Goal: Task Accomplishment & Management: Complete application form

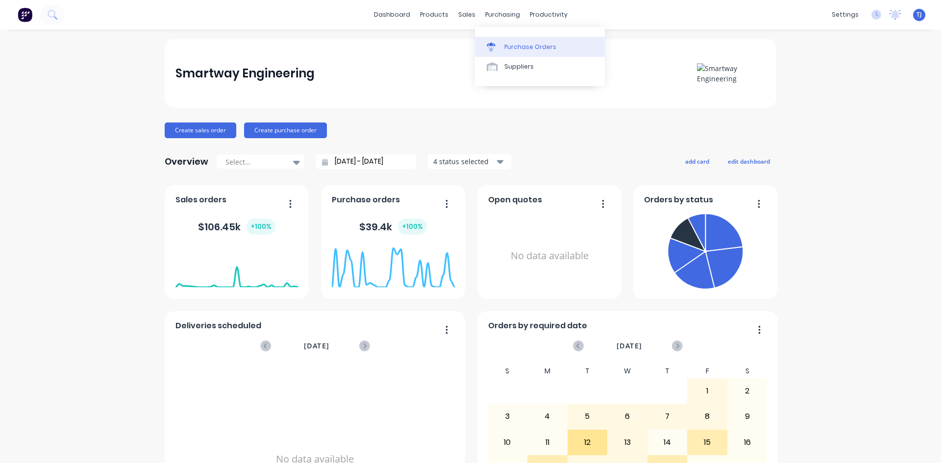
click at [525, 47] on div "Purchase Orders" at bounding box center [530, 47] width 52 height 9
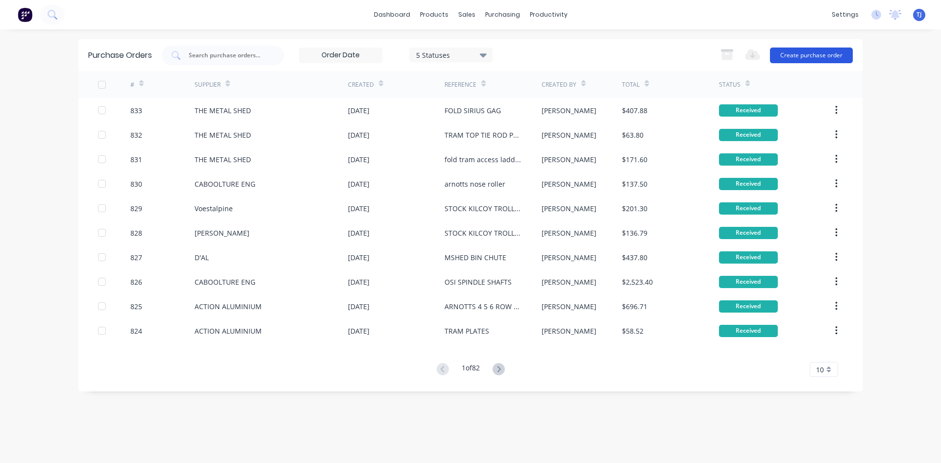
click at [801, 55] on button "Create purchase order" at bounding box center [811, 56] width 83 height 16
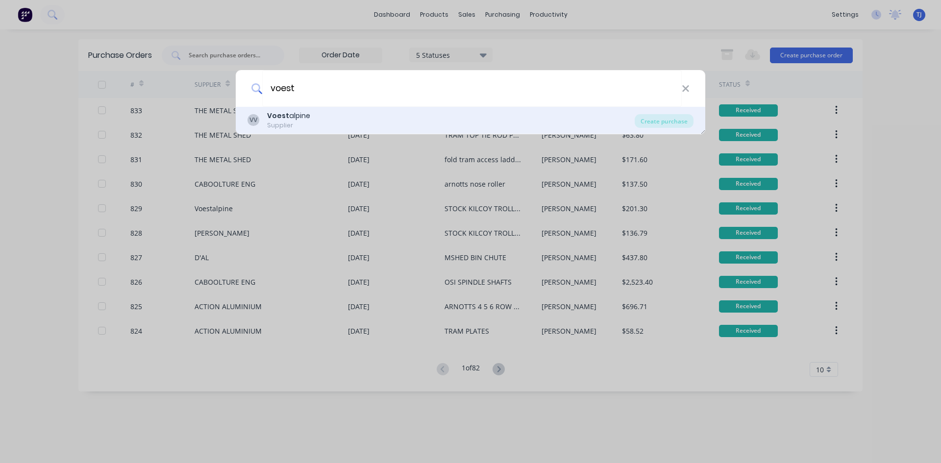
type input "voest"
click at [327, 120] on div "VV Voest alpine Supplier" at bounding box center [441, 120] width 387 height 19
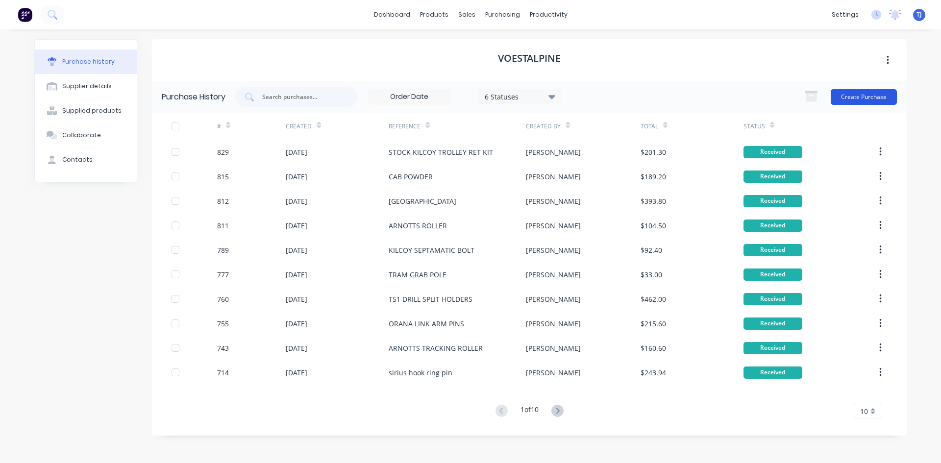
click at [868, 98] on button "Create Purchase" at bounding box center [864, 97] width 66 height 16
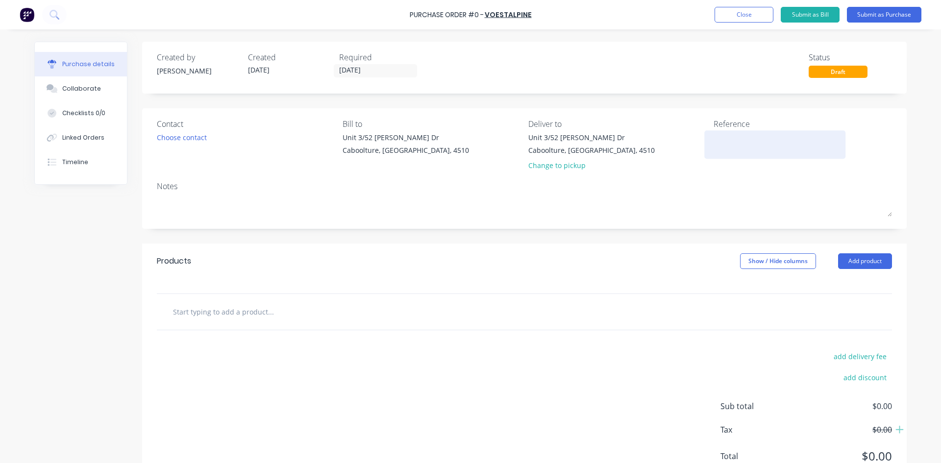
click at [717, 142] on textarea at bounding box center [775, 143] width 123 height 22
type textarea "qld drilling pins"
type textarea "x"
type textarea "qld drilling pins"
click at [852, 257] on button "Add product" at bounding box center [865, 261] width 54 height 16
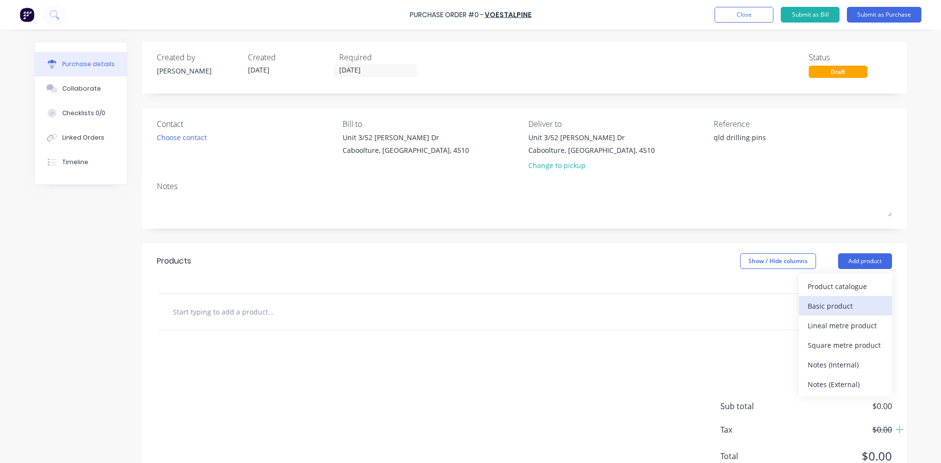
click at [867, 301] on div "Basic product" at bounding box center [845, 306] width 75 height 14
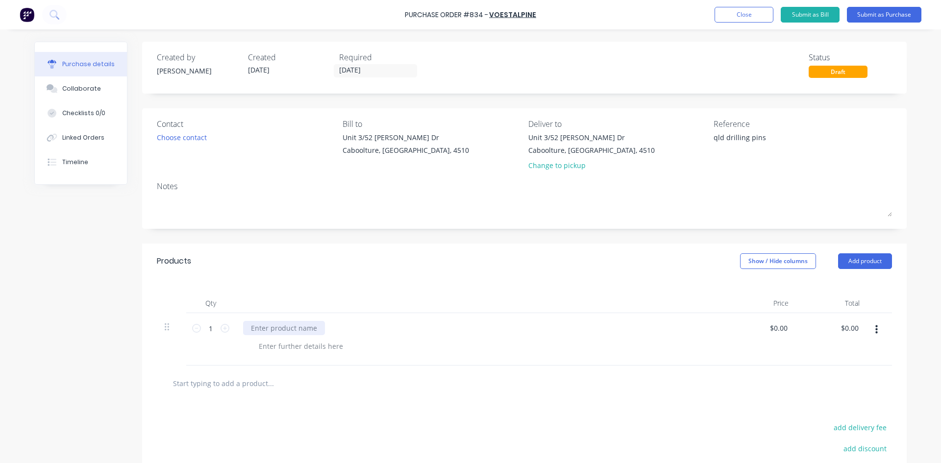
type textarea "x"
click at [255, 329] on div at bounding box center [284, 328] width 82 height 14
type textarea "x"
type input "0"
type input "90"
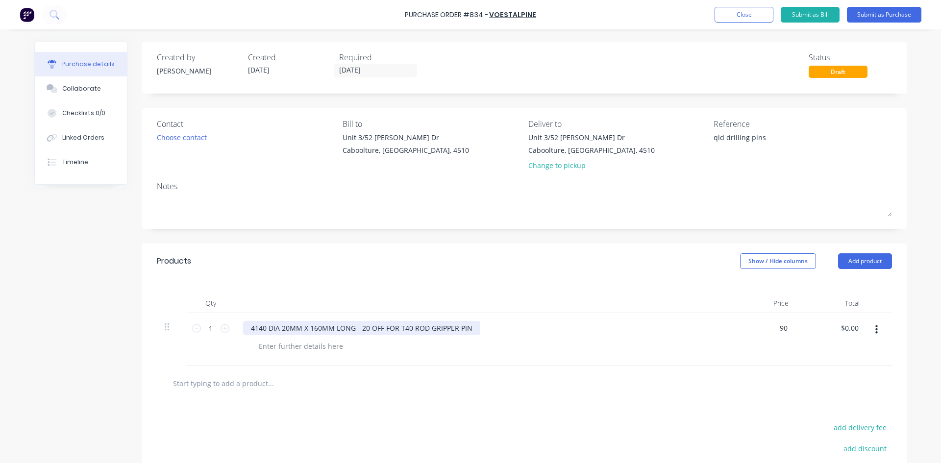
type textarea "x"
type input "$90.00"
type input "90.00"
type textarea "x"
type input "$90.00"
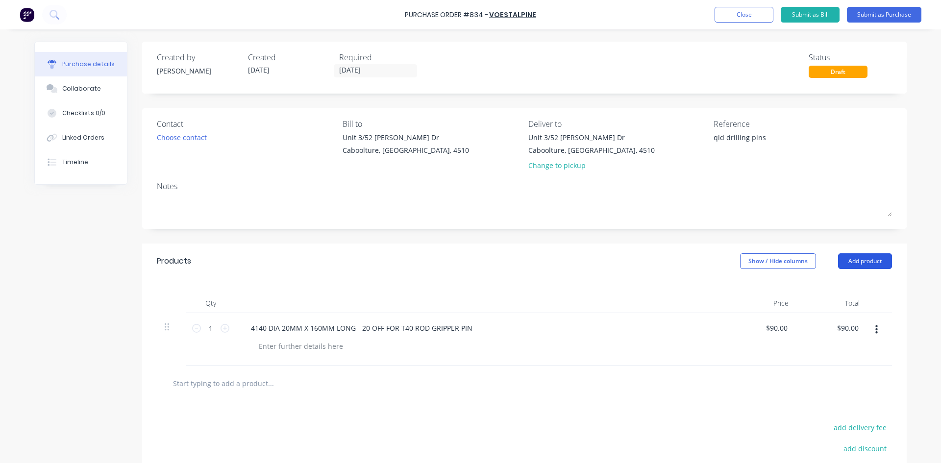
click at [855, 263] on button "Add product" at bounding box center [865, 261] width 54 height 16
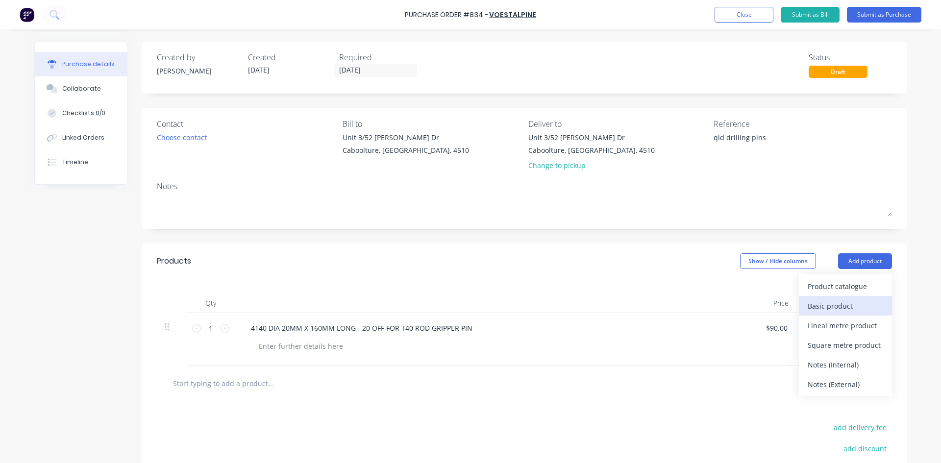
click at [836, 309] on div "Basic product" at bounding box center [845, 306] width 75 height 14
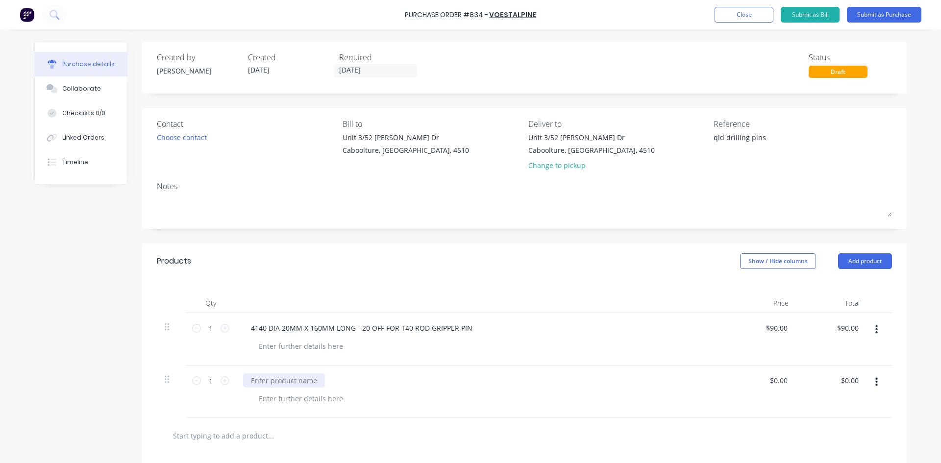
type textarea "x"
click at [259, 382] on div at bounding box center [284, 381] width 82 height 14
type textarea "x"
type input "0"
type input "126"
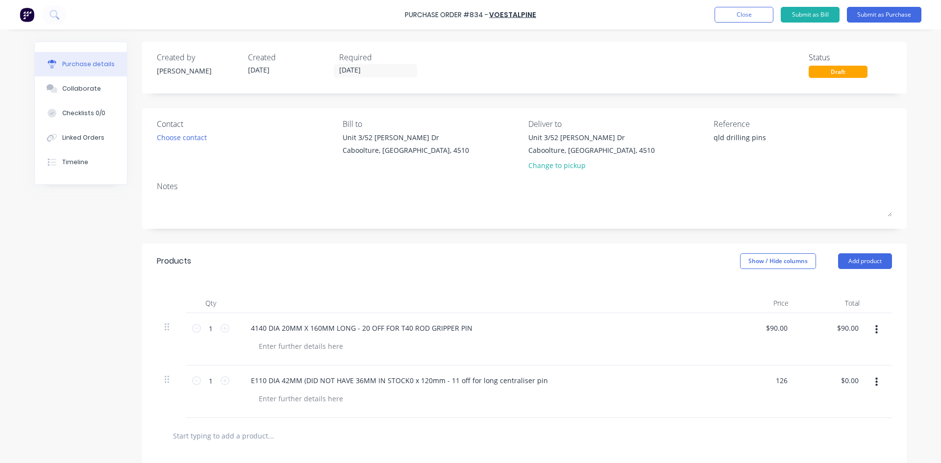
type textarea "x"
type input "$126.00"
type input "126.00"
type textarea "x"
type input "$126.00"
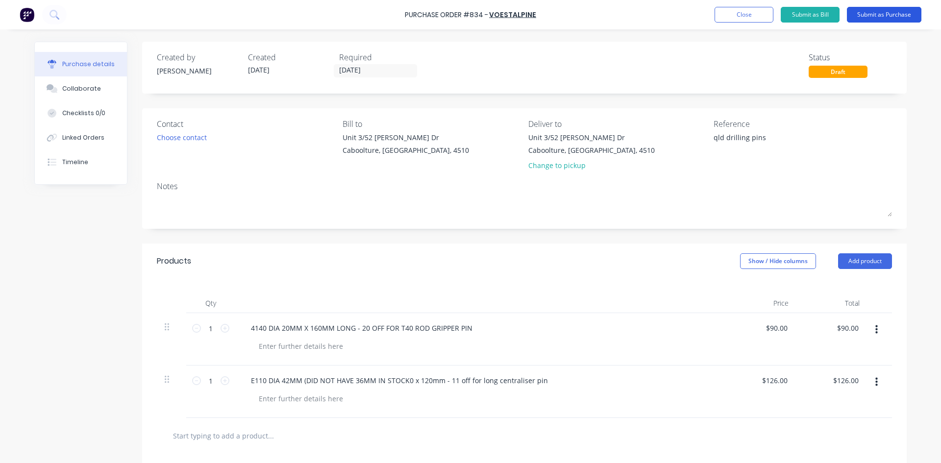
click at [895, 11] on button "Submit as Purchase" at bounding box center [884, 15] width 75 height 16
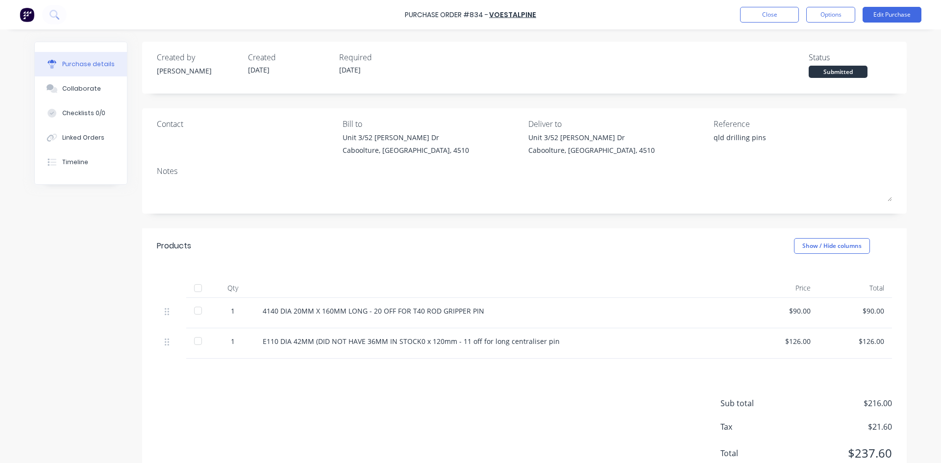
click at [194, 288] on div at bounding box center [198, 288] width 20 height 20
type textarea "x"
click at [90, 138] on div "Linked Orders" at bounding box center [83, 137] width 42 height 9
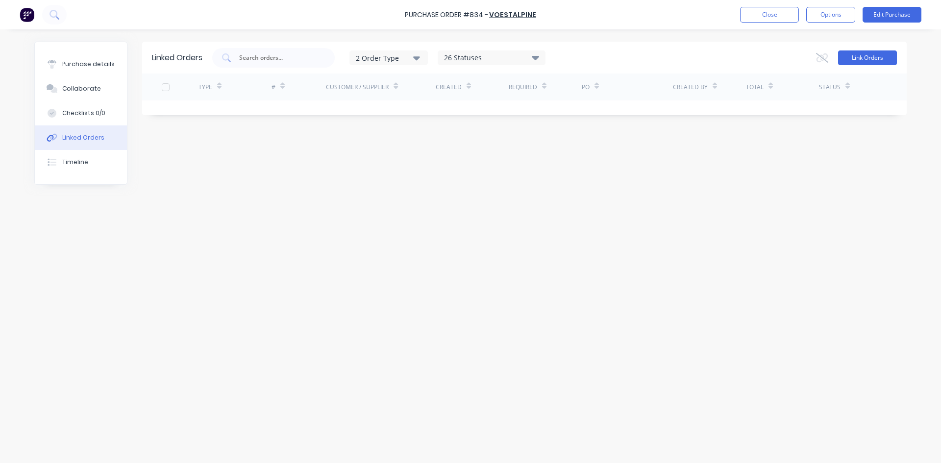
click at [858, 59] on button "Link Orders" at bounding box center [867, 57] width 59 height 15
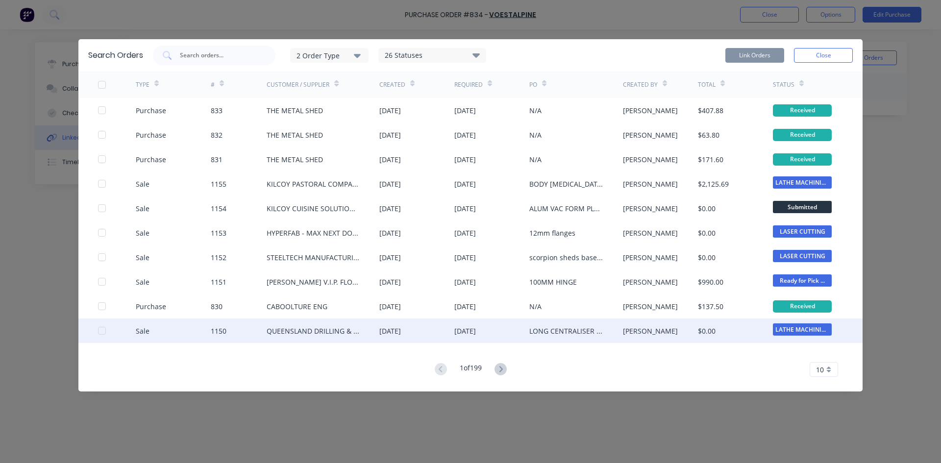
click at [100, 329] on div at bounding box center [102, 331] width 20 height 20
click at [728, 53] on button "Link Orders" at bounding box center [755, 55] width 59 height 15
click at [99, 328] on div at bounding box center [102, 331] width 20 height 20
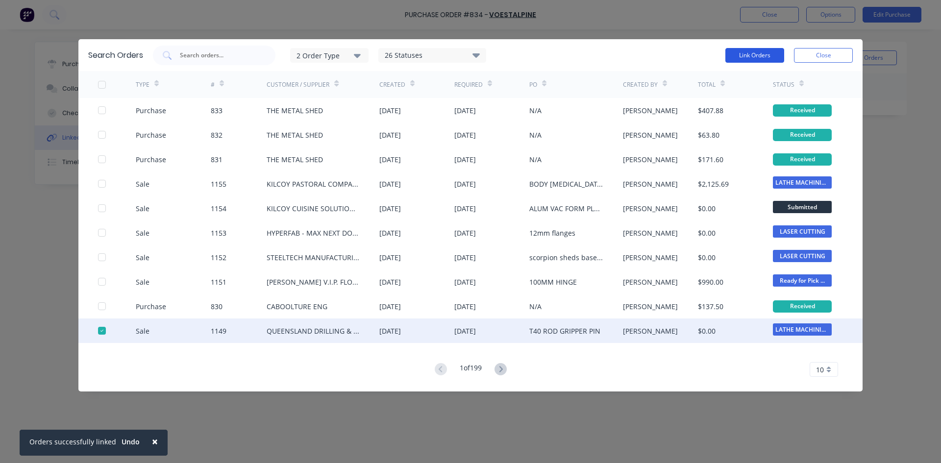
click at [772, 56] on button "Link Orders" at bounding box center [755, 55] width 59 height 15
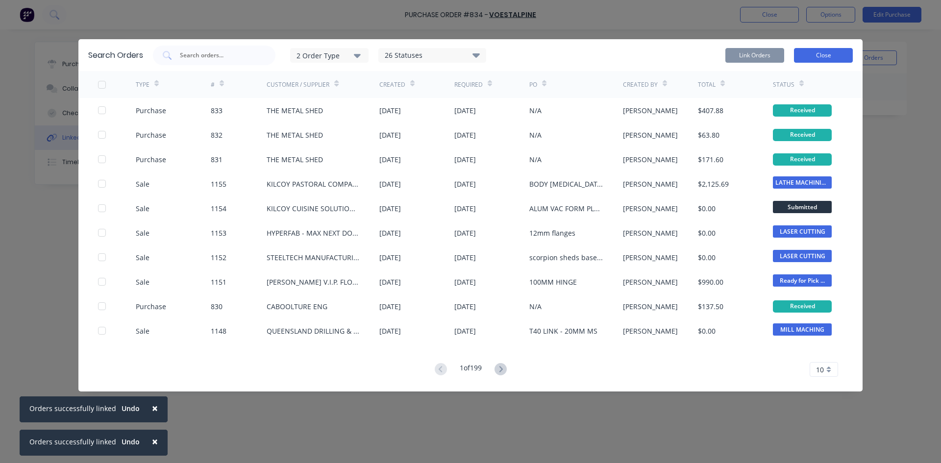
click at [818, 59] on button "Close" at bounding box center [823, 55] width 59 height 15
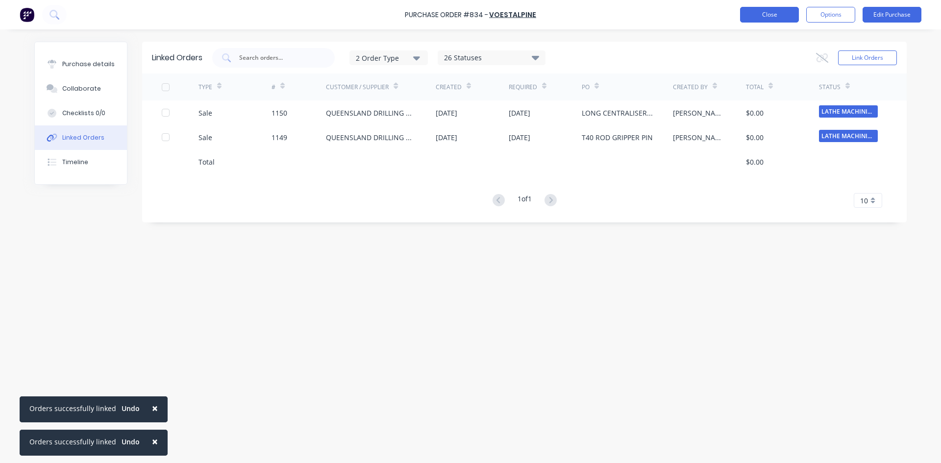
click at [762, 18] on button "Close" at bounding box center [769, 15] width 59 height 16
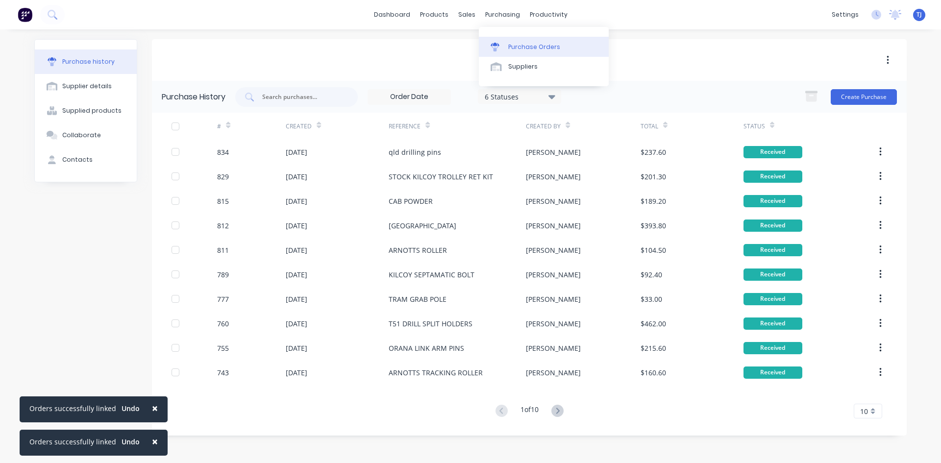
click at [536, 53] on link "Purchase Orders" at bounding box center [544, 47] width 130 height 20
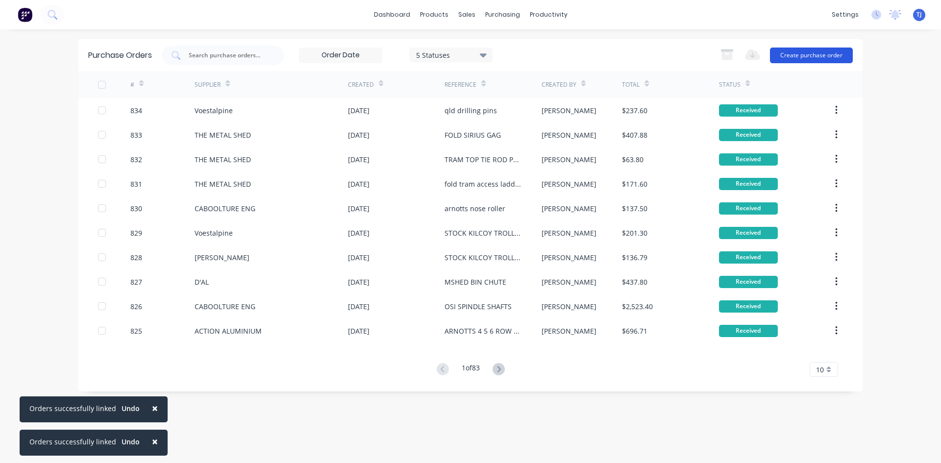
click at [790, 57] on button "Create purchase order" at bounding box center [811, 56] width 83 height 16
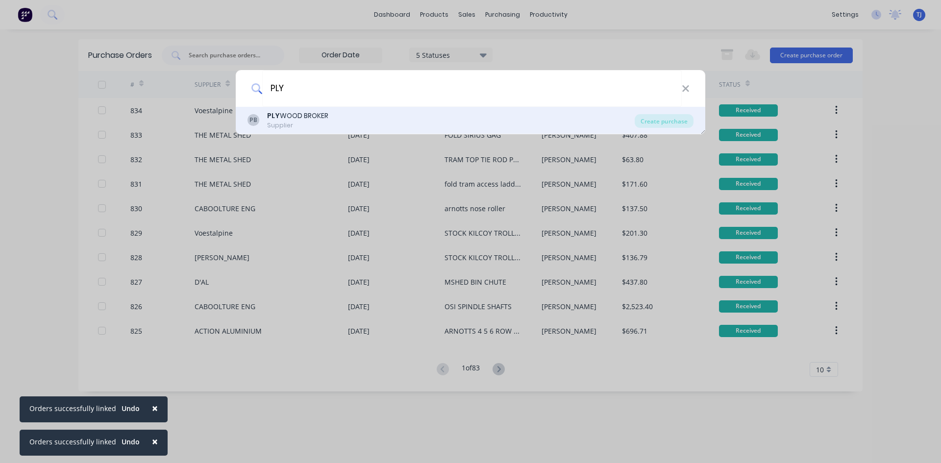
type input "PLY"
click at [300, 120] on div "PLY WOOD BROKER" at bounding box center [297, 116] width 61 height 10
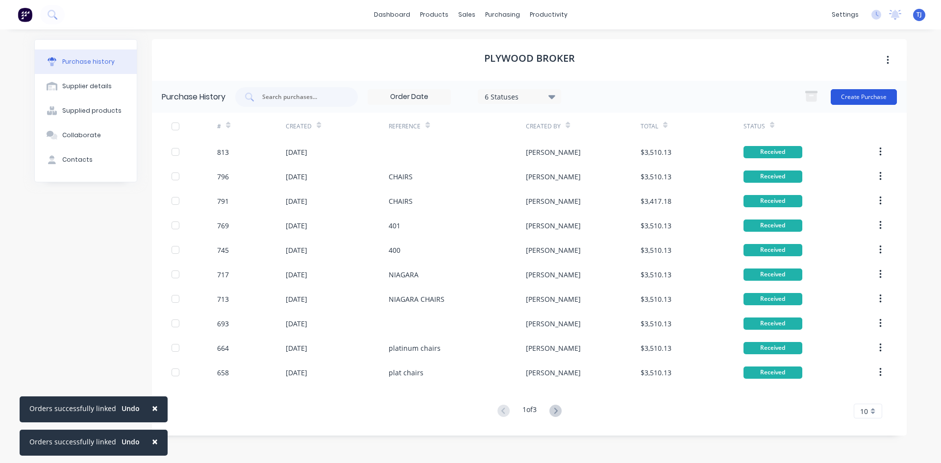
click at [871, 103] on button "Create Purchase" at bounding box center [864, 97] width 66 height 16
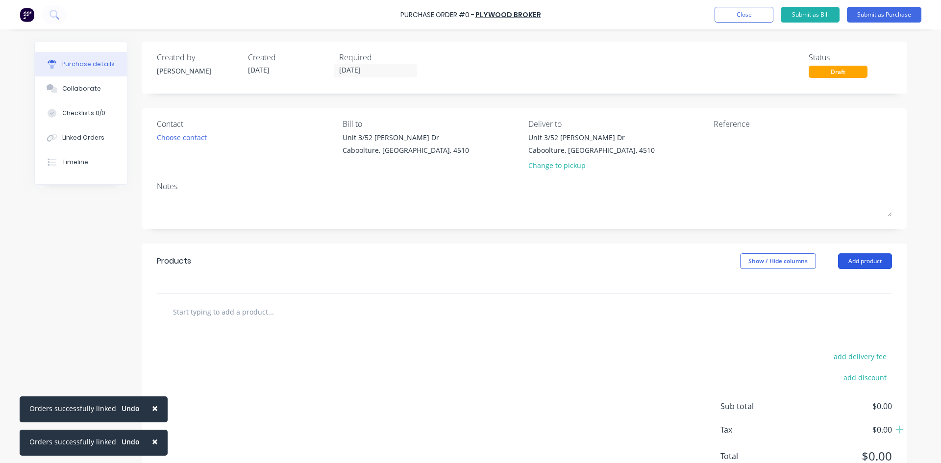
click at [863, 260] on button "Add product" at bounding box center [865, 261] width 54 height 16
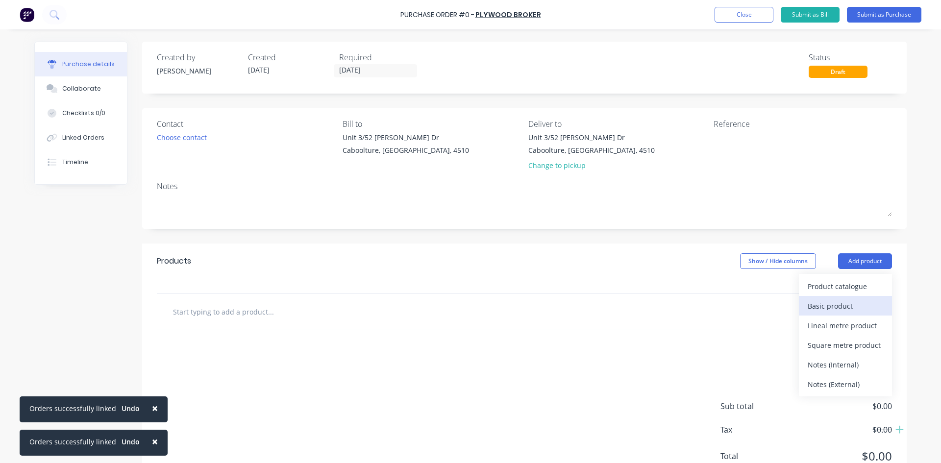
click at [836, 304] on div "Basic product" at bounding box center [845, 306] width 75 height 14
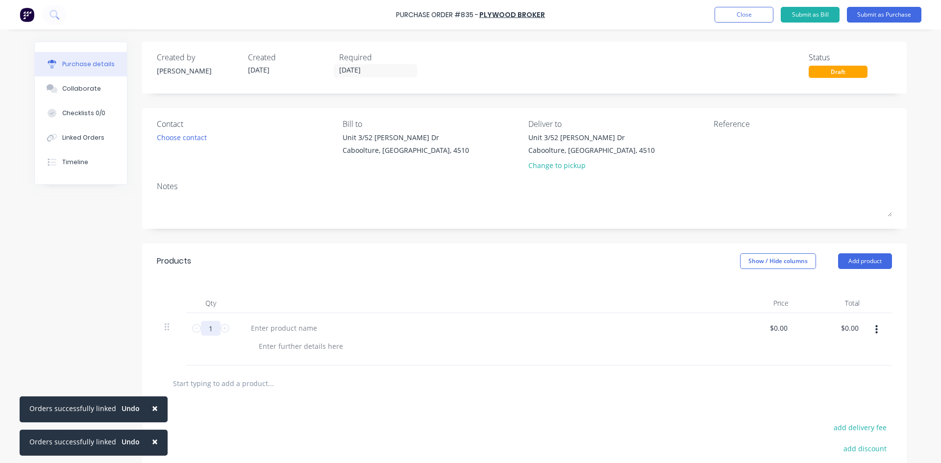
click at [205, 326] on input "1" at bounding box center [211, 328] width 20 height 15
type input "75"
type input "0"
type input "$42.25"
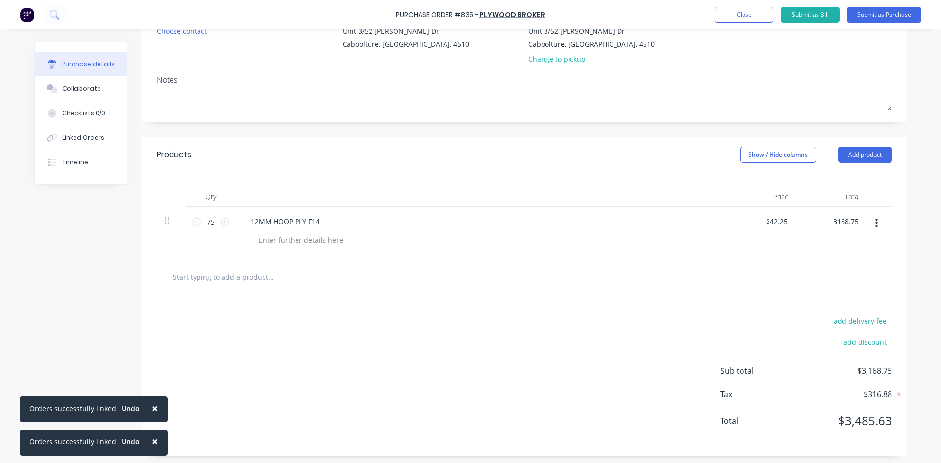
scroll to position [109, 0]
type input "$3,168.75"
click at [873, 323] on button "add delivery fee" at bounding box center [860, 318] width 64 height 13
type input "3"
type input "$22.27"
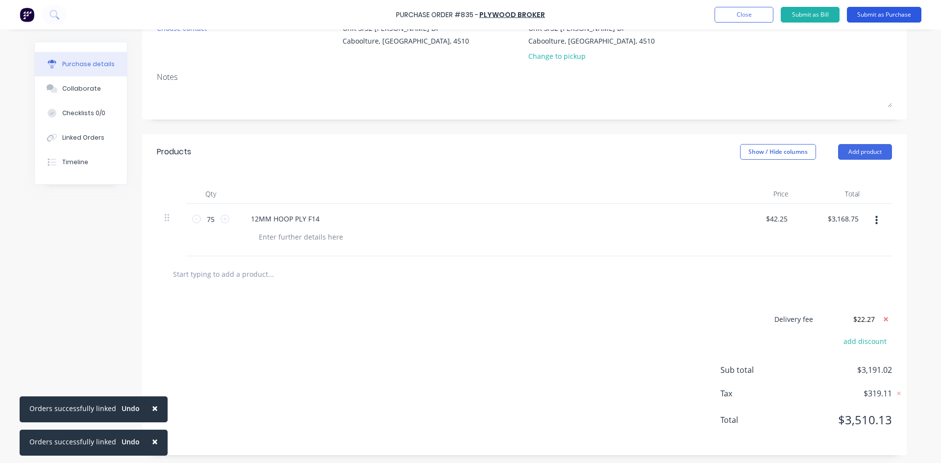
click at [873, 17] on button "Submit as Purchase" at bounding box center [884, 15] width 75 height 16
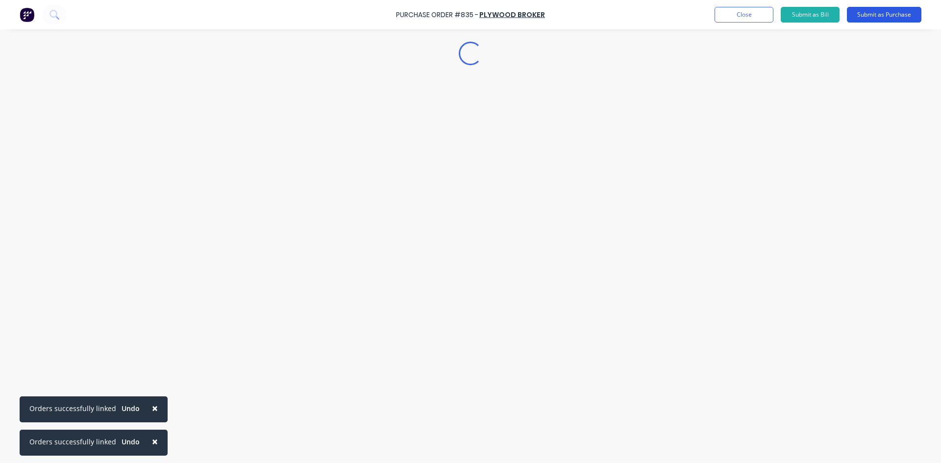
scroll to position [0, 0]
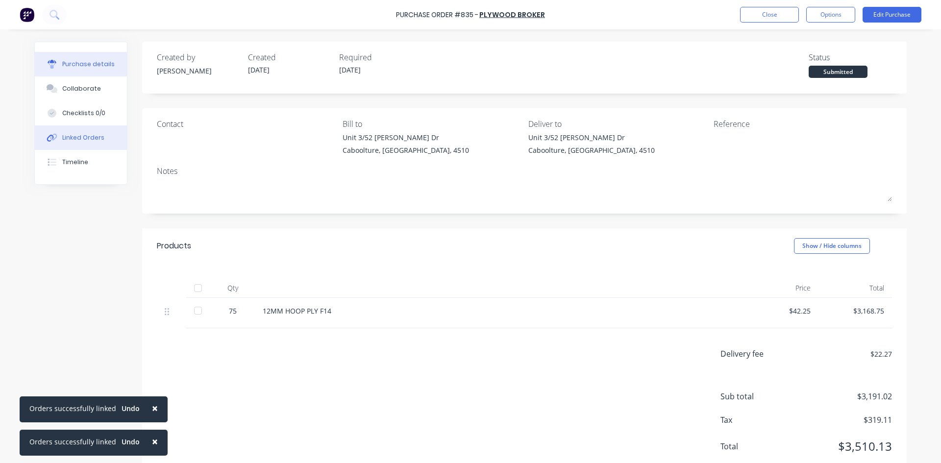
click at [94, 139] on div "Linked Orders" at bounding box center [83, 137] width 42 height 9
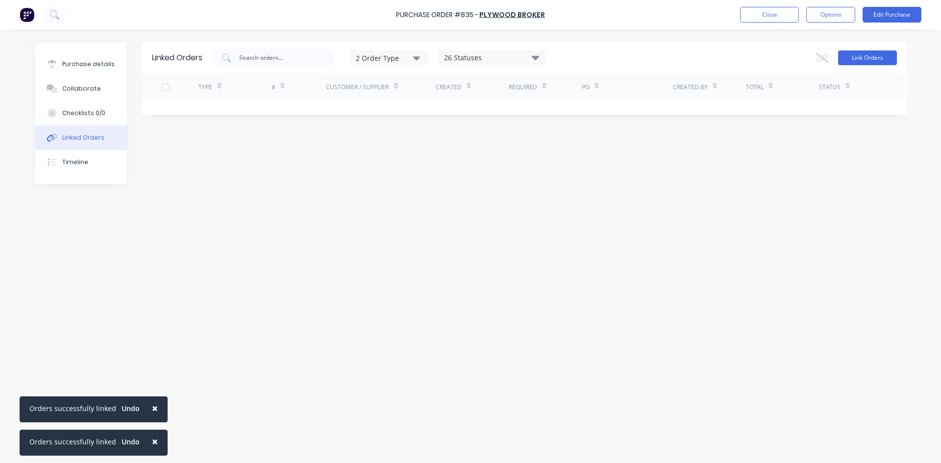
click at [849, 56] on button "Link Orders" at bounding box center [867, 57] width 59 height 15
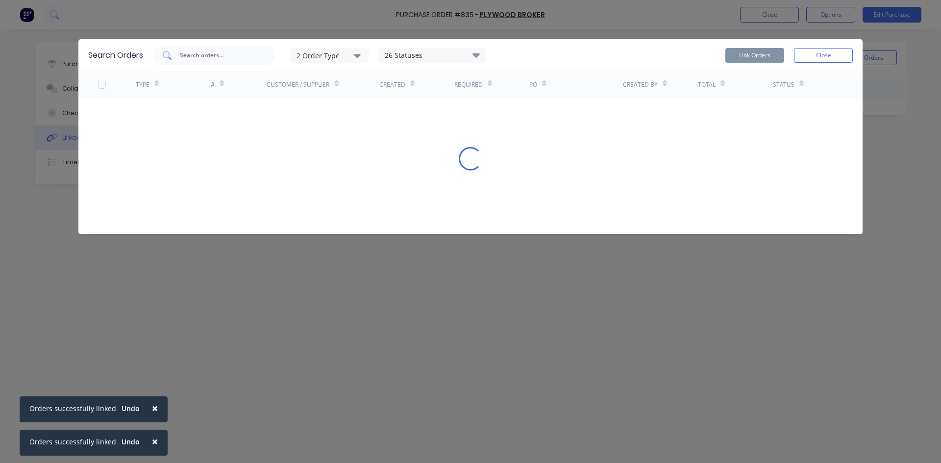
click at [191, 56] on input "text" at bounding box center [219, 55] width 81 height 10
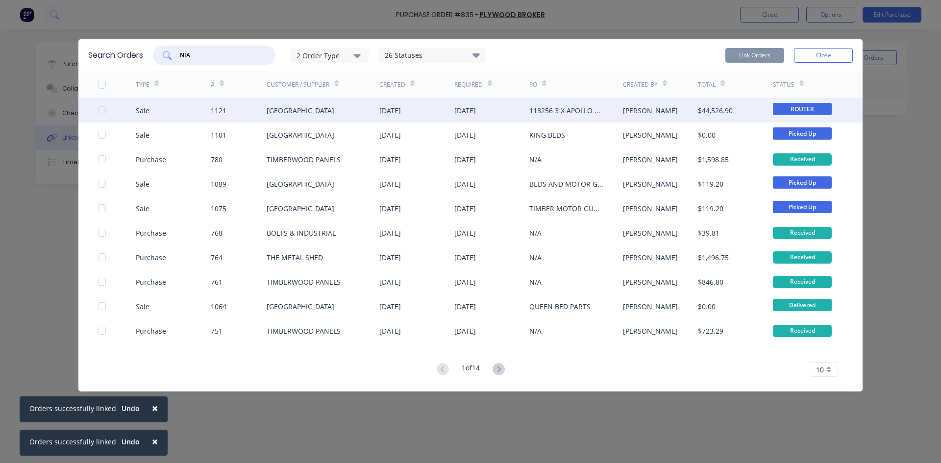
click at [101, 113] on div at bounding box center [102, 110] width 20 height 20
type input "NIA"
click at [761, 56] on button "Link Orders" at bounding box center [755, 55] width 59 height 15
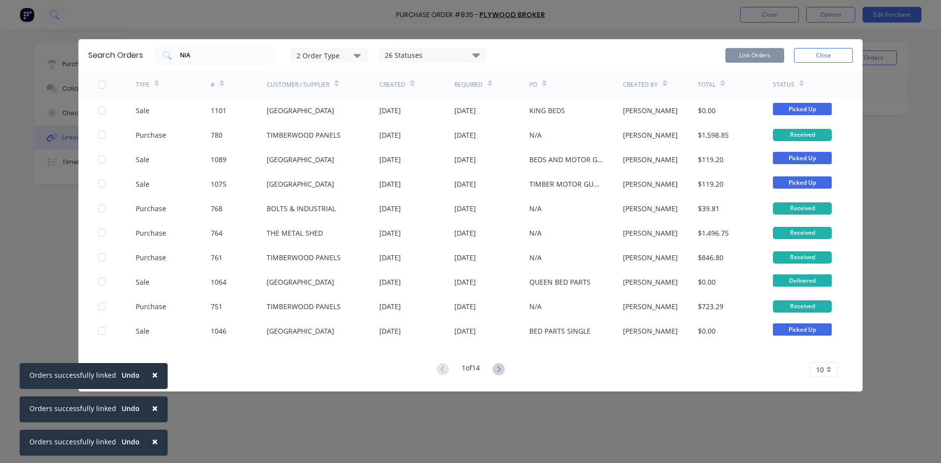
click at [771, 15] on div "Search Orders NIA 2 Order Type 26 Statuses Sales Order Status All Archived Draf…" at bounding box center [470, 231] width 941 height 463
click at [830, 60] on button "Close" at bounding box center [823, 55] width 59 height 15
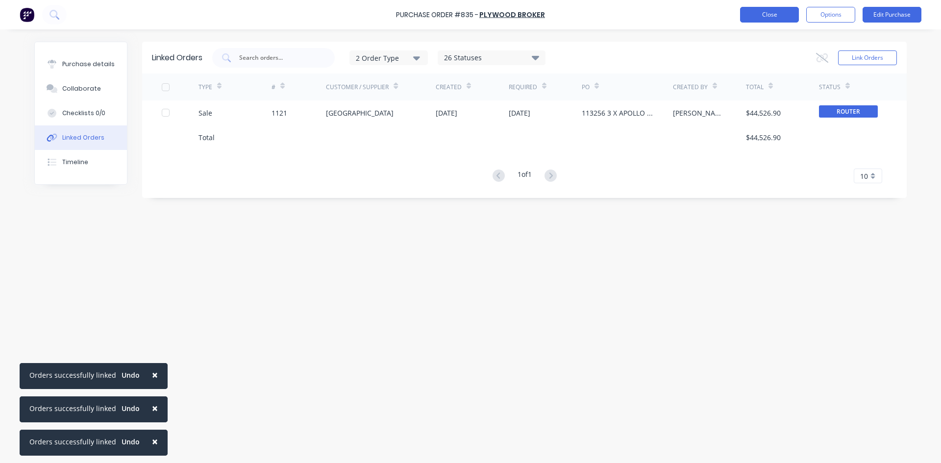
click at [781, 18] on button "Close" at bounding box center [769, 15] width 59 height 16
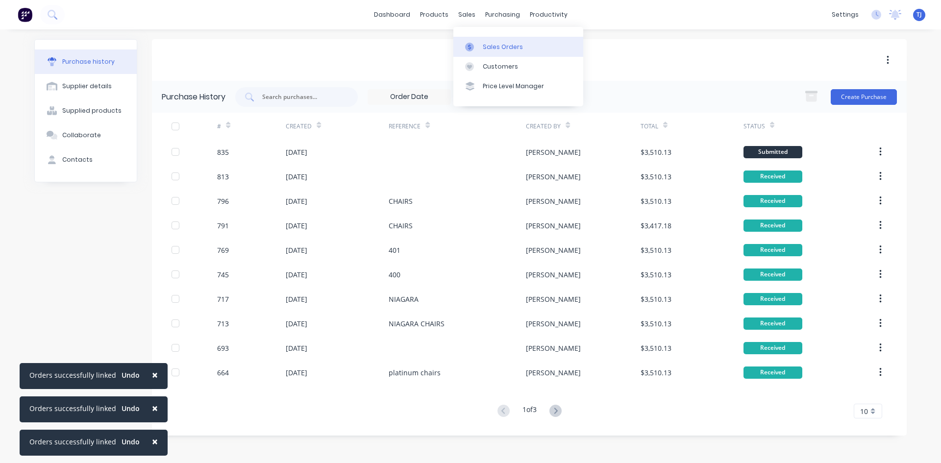
click at [497, 47] on div "Sales Orders" at bounding box center [503, 47] width 40 height 9
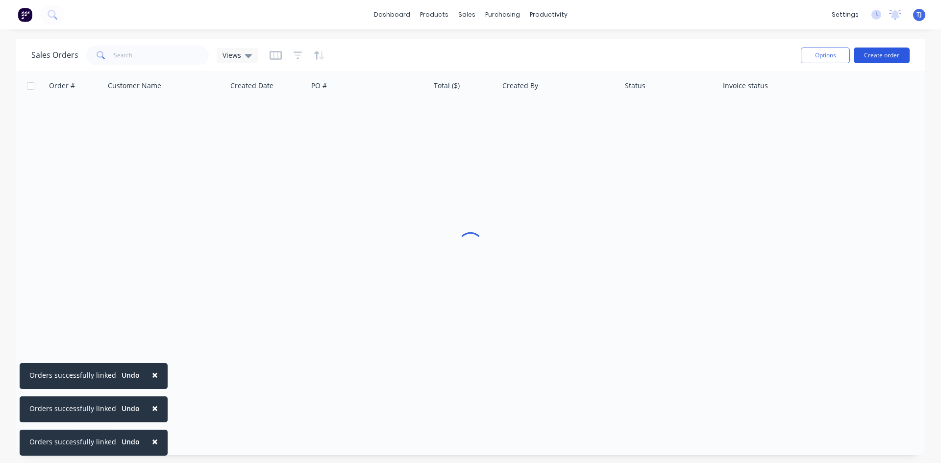
click at [881, 58] on button "Create order" at bounding box center [882, 56] width 56 height 16
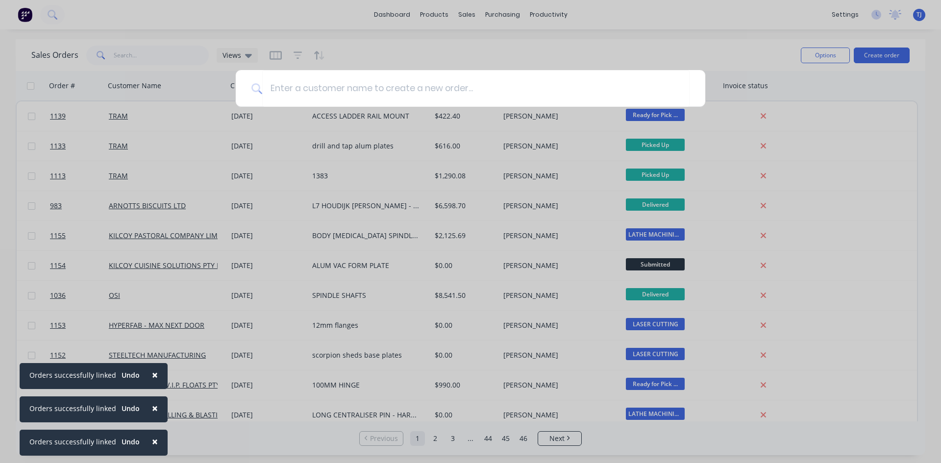
click at [496, 13] on div at bounding box center [470, 231] width 941 height 463
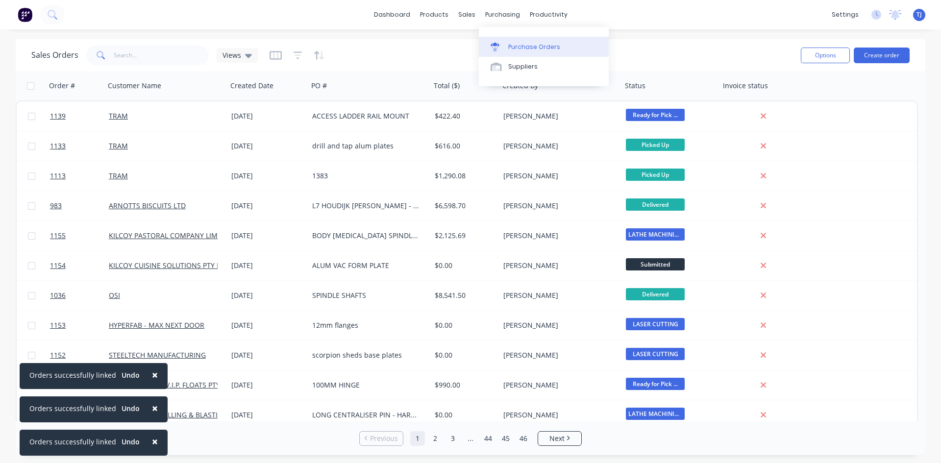
click at [508, 47] on div "Purchase Orders" at bounding box center [534, 47] width 52 height 9
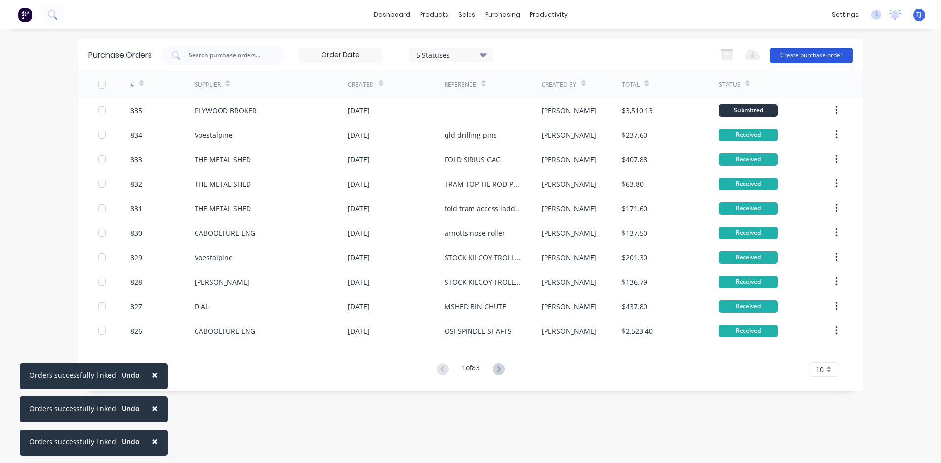
click at [819, 58] on button "Create purchase order" at bounding box center [811, 56] width 83 height 16
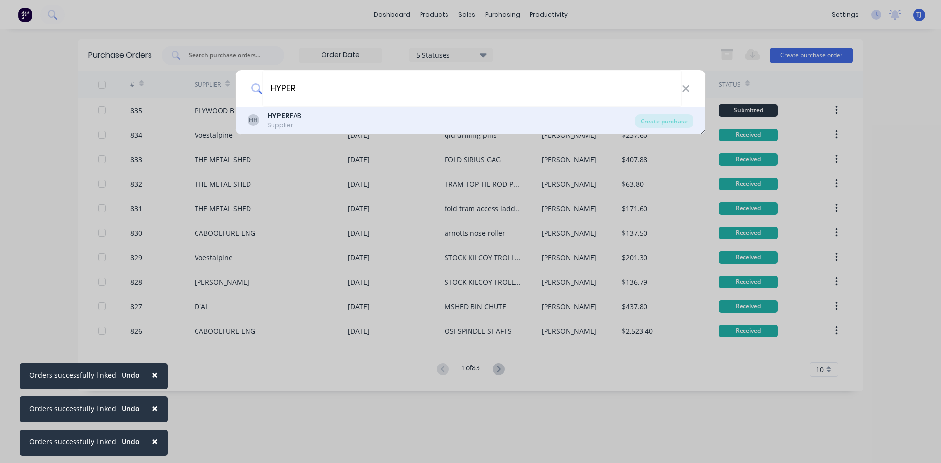
type input "HYPER"
click at [284, 118] on b "HYPER" at bounding box center [278, 116] width 23 height 10
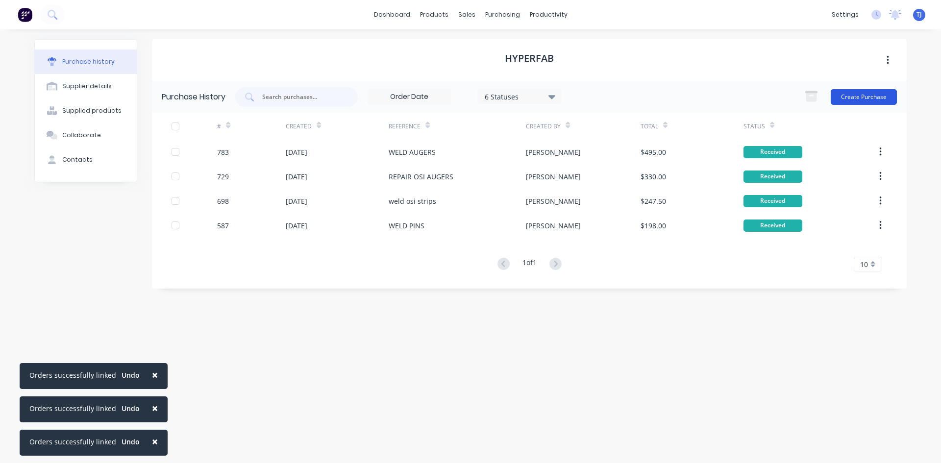
click at [862, 98] on button "Create Purchase" at bounding box center [864, 97] width 66 height 16
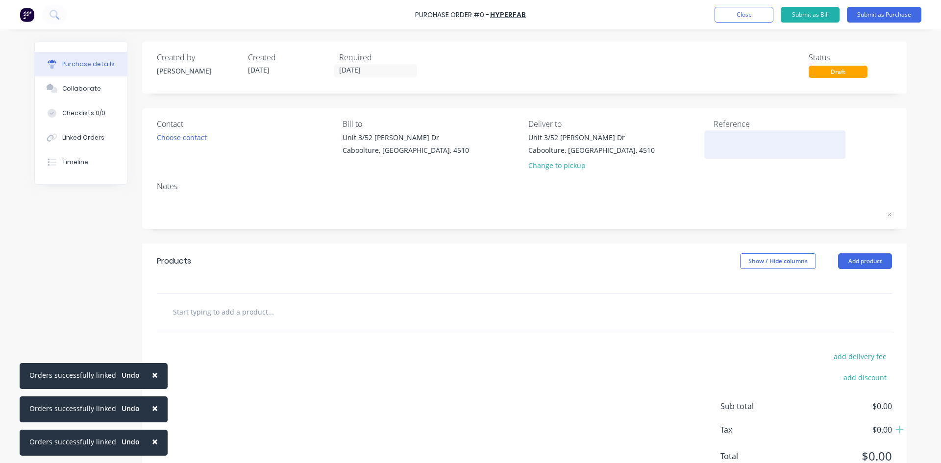
click at [720, 143] on textarea at bounding box center [775, 143] width 123 height 22
type textarea "3D SCAN"
type textarea "x"
type textarea "3D SCAN"
type textarea "x"
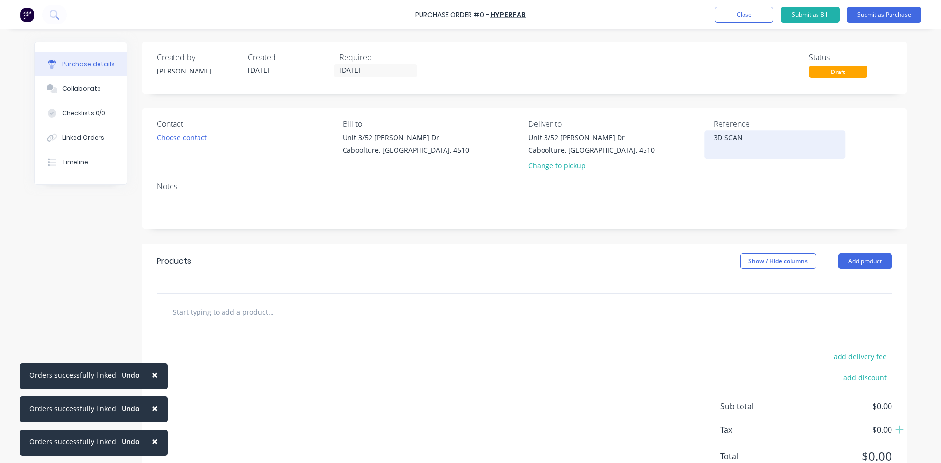
type textarea "3D SCAN F"
type textarea "x"
type textarea "3D SCAN FO"
type textarea "x"
type textarea "3D SCAN FOR"
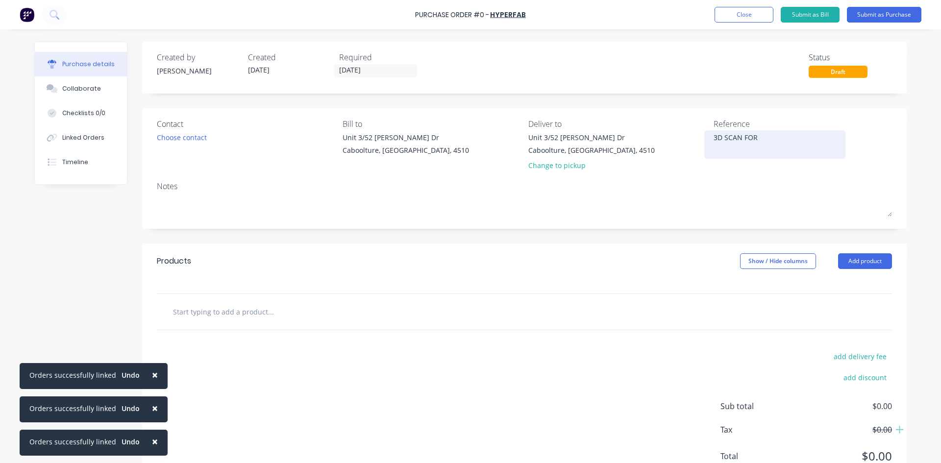
type textarea "x"
type textarea "3D SCAN FOR"
type textarea "x"
type textarea "3D SCAN FOR K"
type textarea "x"
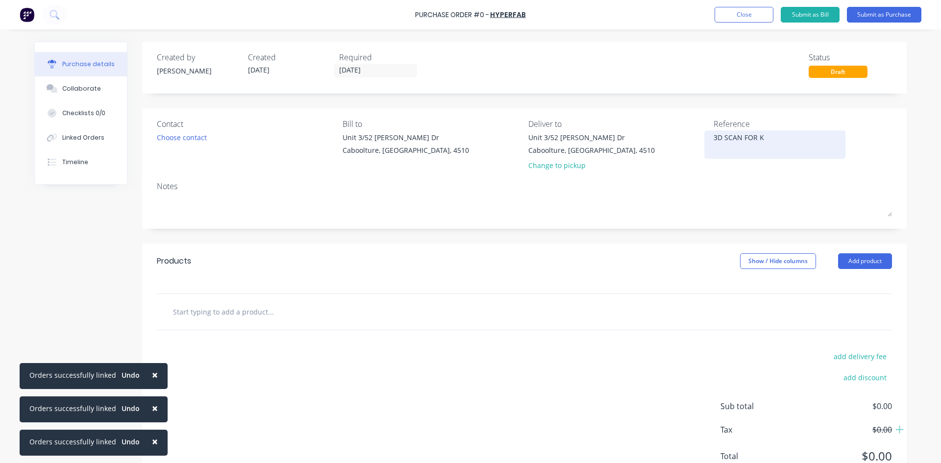
type textarea "3D SCAN FOR KI"
type textarea "x"
type textarea "3D SCAN FOR KIL"
type textarea "x"
type textarea "3D SCAN FOR KILC"
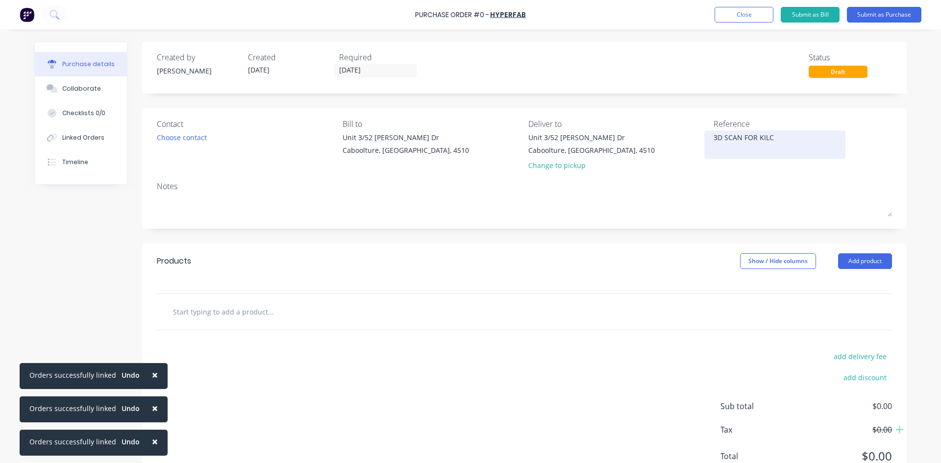
type textarea "x"
type textarea "3D SCAN FOR KILCO"
type textarea "x"
type textarea "3D SCAN FOR KILCOY"
type textarea "x"
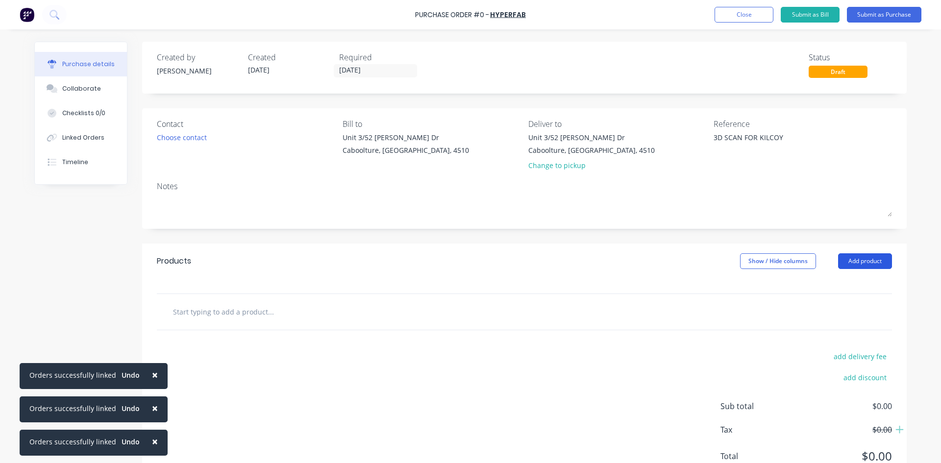
type textarea "3D SCAN FOR KILCOY"
click at [867, 263] on button "Add product" at bounding box center [865, 261] width 54 height 16
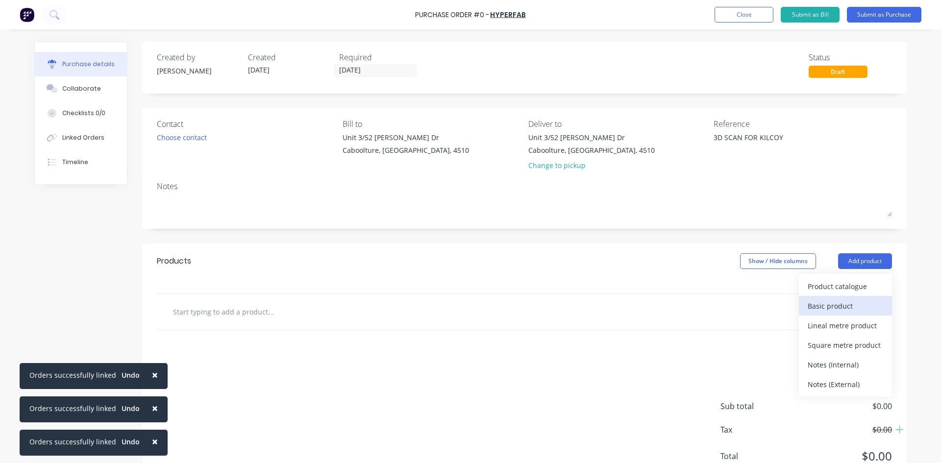
click at [838, 301] on div "Basic product" at bounding box center [845, 306] width 75 height 14
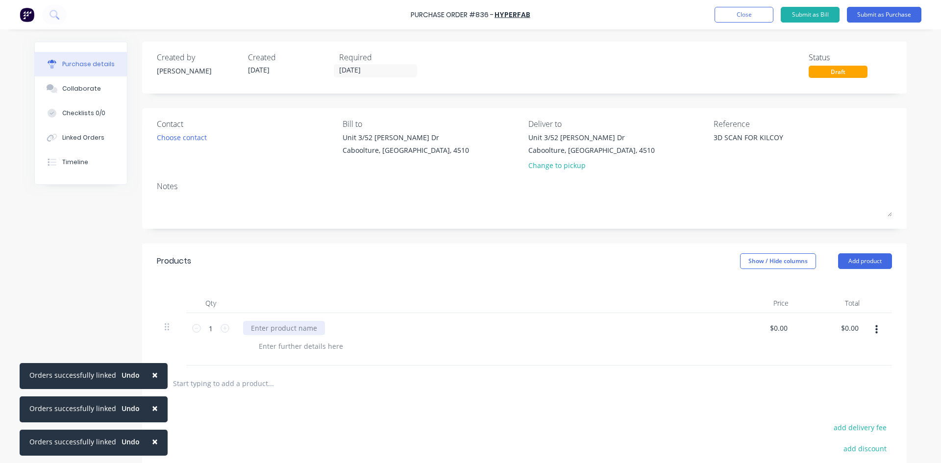
type textarea "x"
click at [266, 325] on div at bounding box center [284, 328] width 82 height 14
type textarea "x"
type input "0"
type input "675"
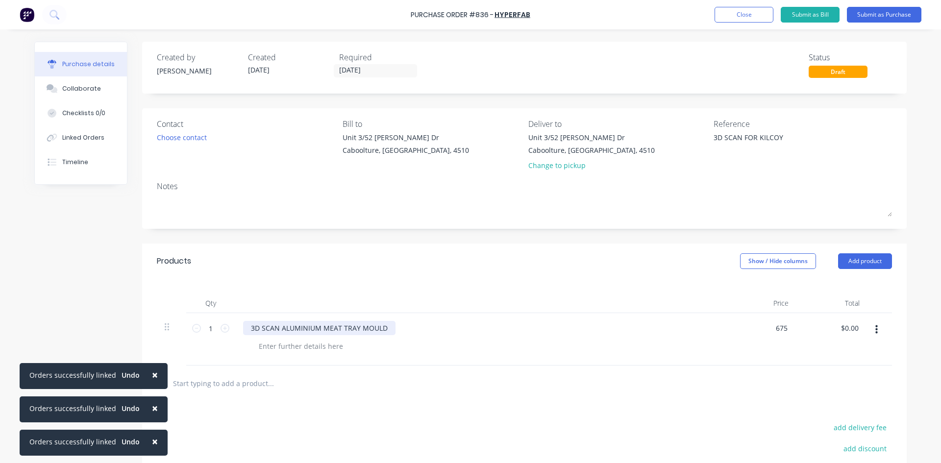
type textarea "x"
type input "$675.00"
type input "675.00"
type textarea "x"
type input "$675.00"
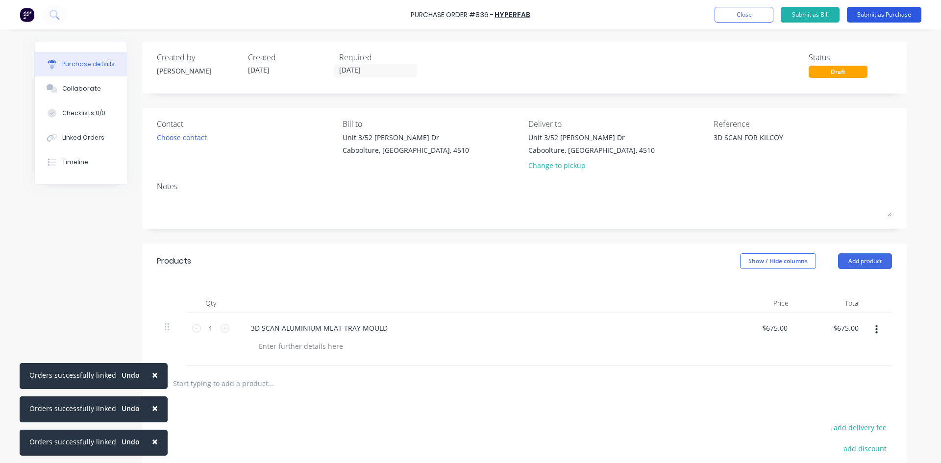
click at [861, 11] on button "Submit as Purchase" at bounding box center [884, 15] width 75 height 16
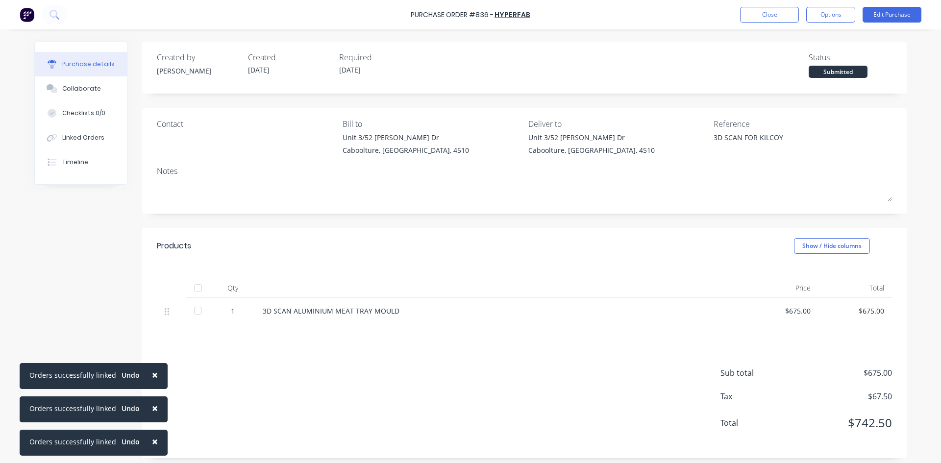
click at [190, 290] on div at bounding box center [198, 288] width 20 height 20
type textarea "x"
click at [80, 139] on div "Linked Orders" at bounding box center [83, 137] width 42 height 9
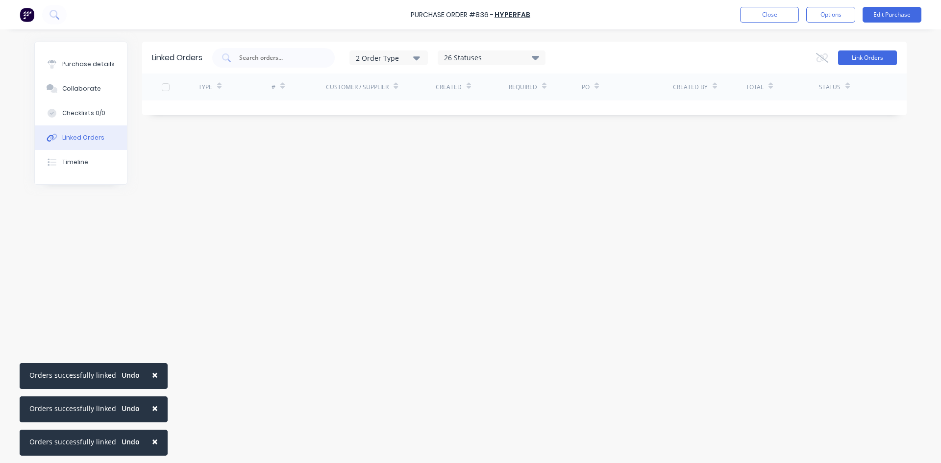
click at [848, 61] on button "Link Orders" at bounding box center [867, 57] width 59 height 15
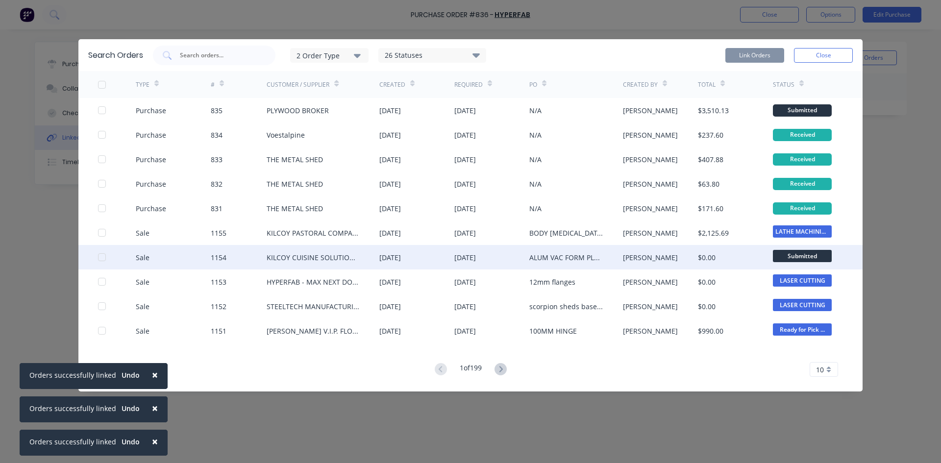
click at [102, 254] on div at bounding box center [102, 258] width 20 height 20
click at [759, 54] on button "Link Orders" at bounding box center [755, 55] width 59 height 15
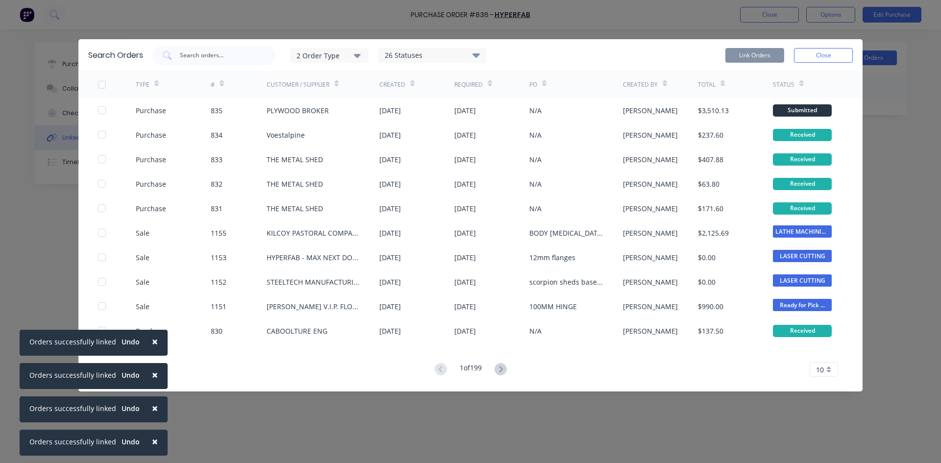
click at [842, 53] on button "Close" at bounding box center [823, 55] width 59 height 15
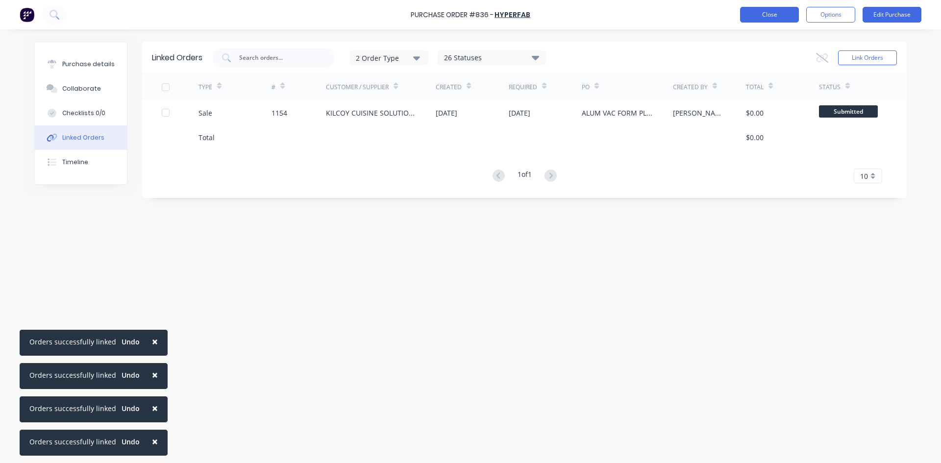
click at [766, 13] on button "Close" at bounding box center [769, 15] width 59 height 16
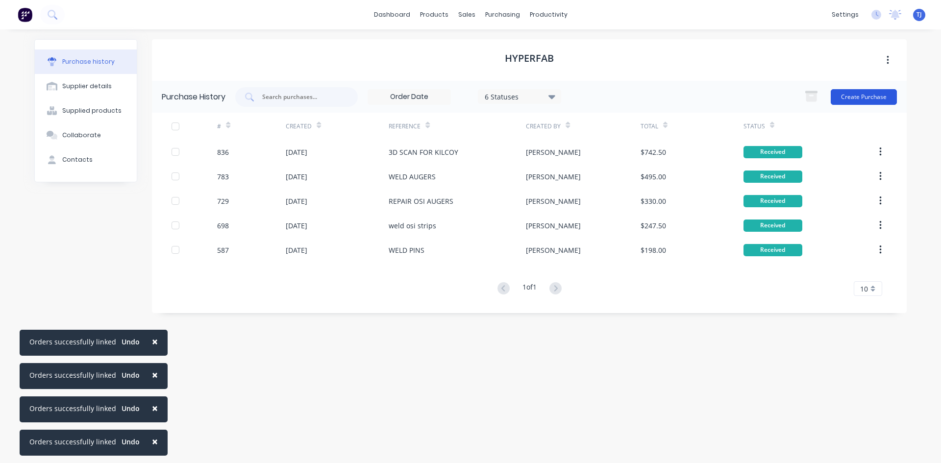
click at [852, 98] on button "Create Purchase" at bounding box center [864, 97] width 66 height 16
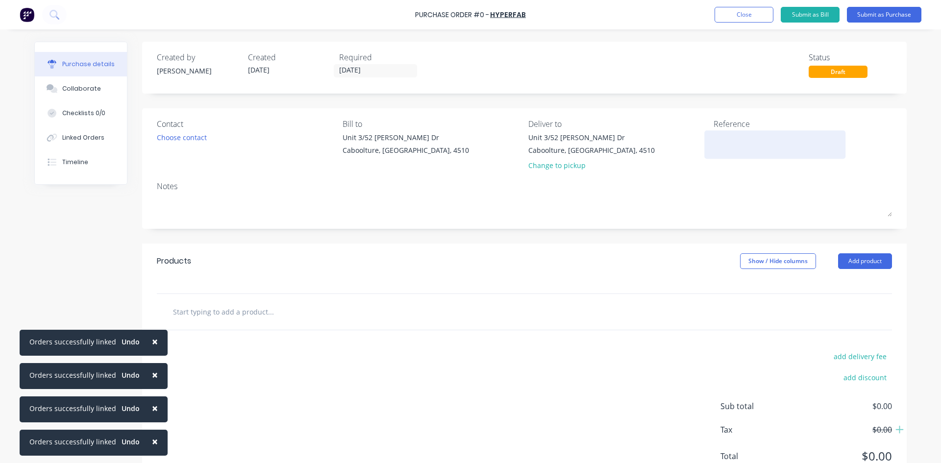
click at [732, 147] on textarea at bounding box center [775, 143] width 123 height 22
type textarea "WELD ROLLER END ON ARNOTTS NOSE"
type textarea "x"
type textarea "WELD ROLLER END ON ARNOTTS NOSE R"
type textarea "x"
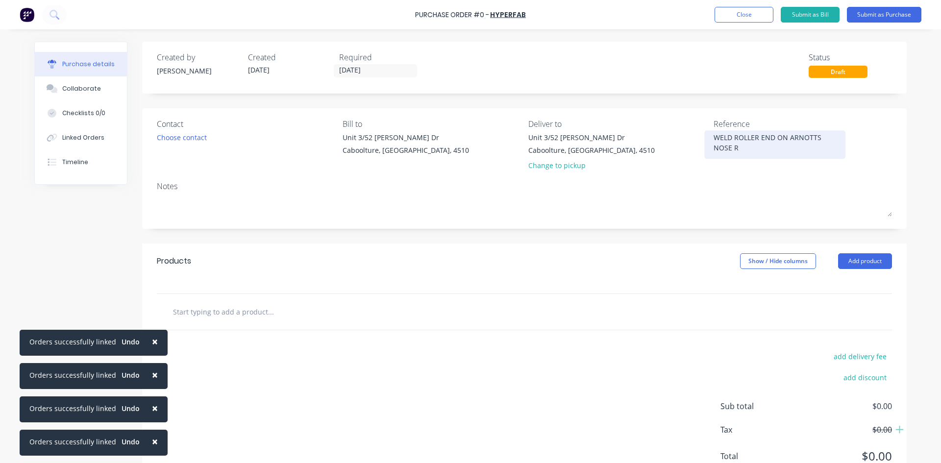
type textarea "WELD ROLLER END ON ARNOTTS NOSE RO"
type textarea "x"
type textarea "WELD ROLLER END ON ARNOTTS NOSE ROL"
type textarea "x"
type textarea "WELD ROLLER END ON ARNOTTS NOSE ROLL"
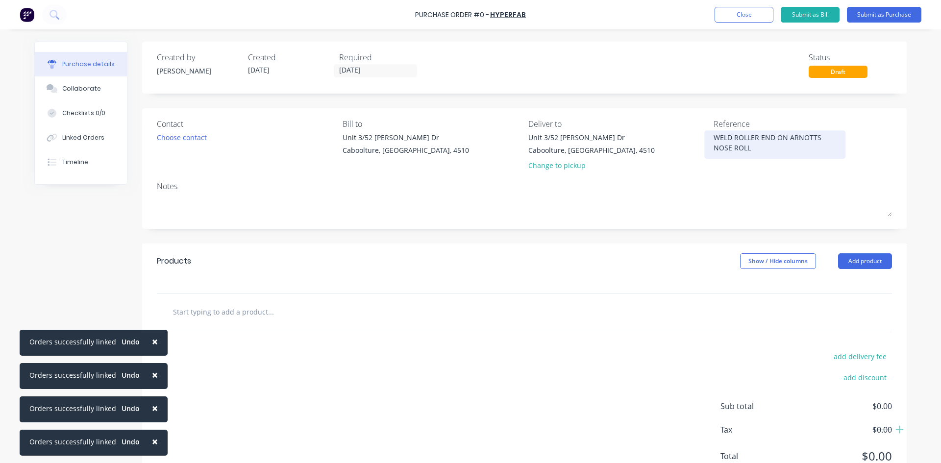
type textarea "x"
type textarea "WELD ROLLER END ON ARNOTTS NOSE [PERSON_NAME]"
type textarea "x"
type textarea "WELD ROLLER END ON ARNOTTS NOSE ROLLER"
type textarea "x"
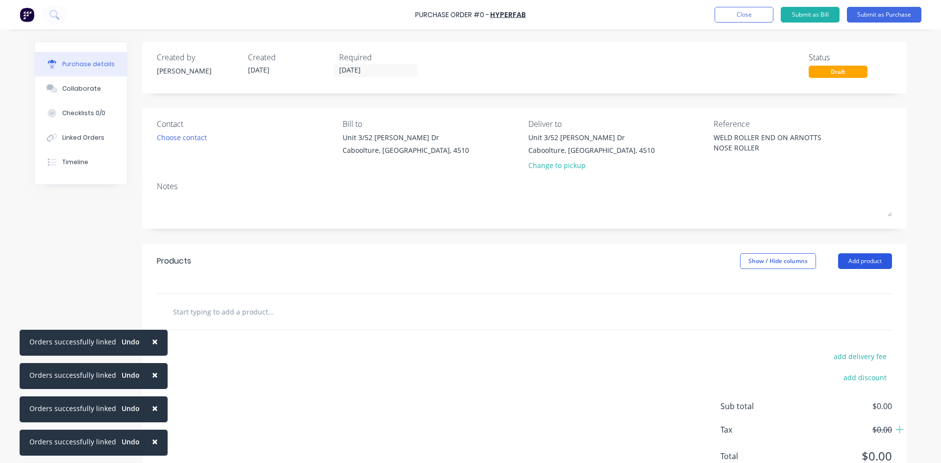
type textarea "WELD ROLLER END ON ARNOTTS NOSE ROLLER"
click at [849, 264] on button "Add product" at bounding box center [865, 261] width 54 height 16
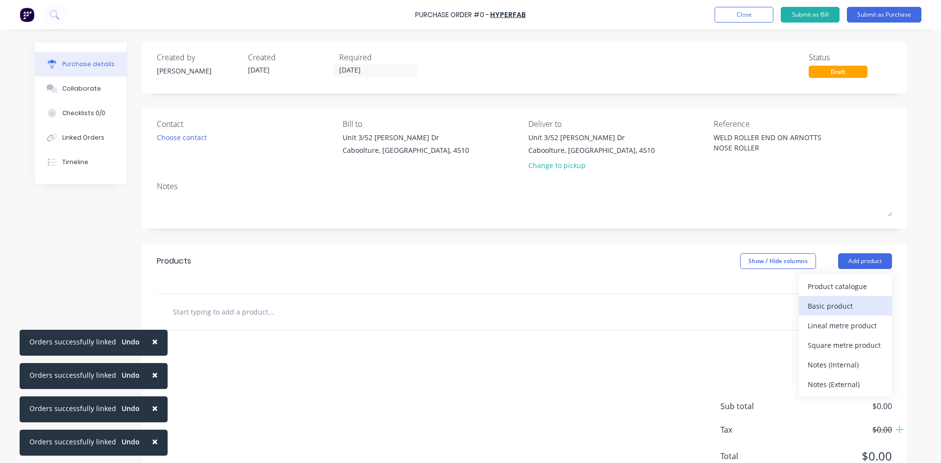
click at [832, 310] on div "Basic product" at bounding box center [845, 306] width 75 height 14
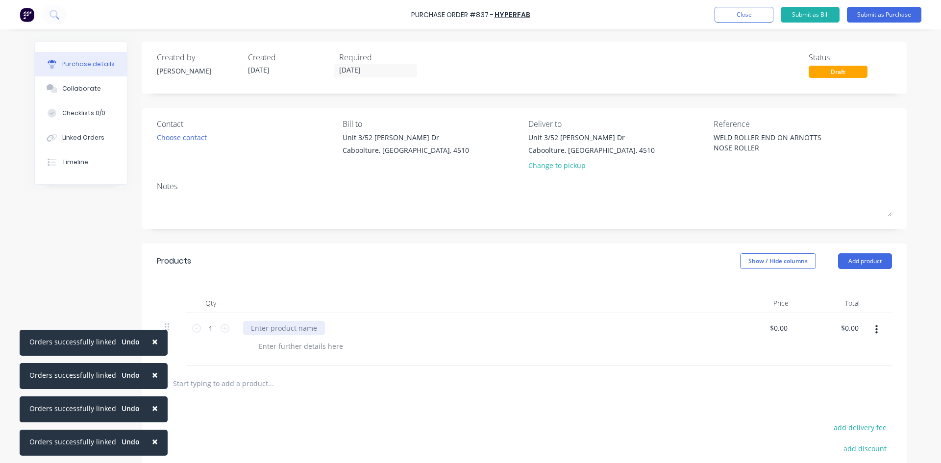
type textarea "x"
click at [260, 327] on div at bounding box center [284, 328] width 82 height 14
type textarea "x"
type input "0"
type input "150"
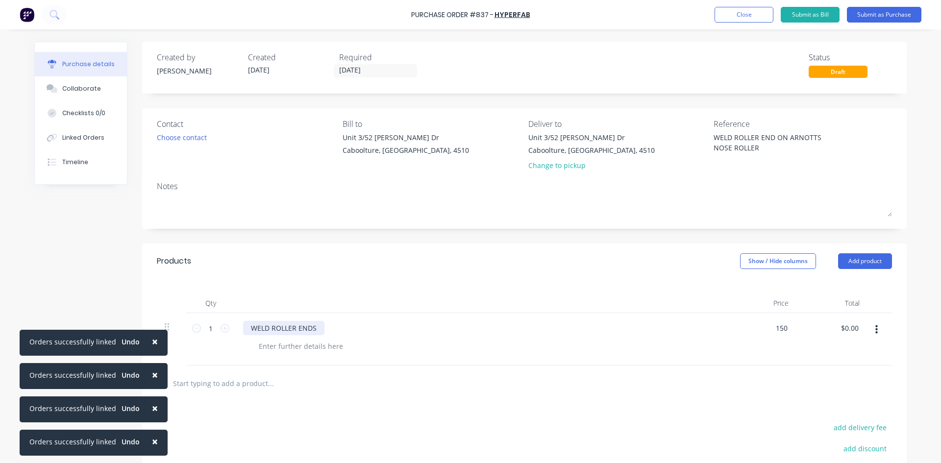
type textarea "x"
type input "$150.00"
type input "150.00"
type textarea "x"
type input "$150.00"
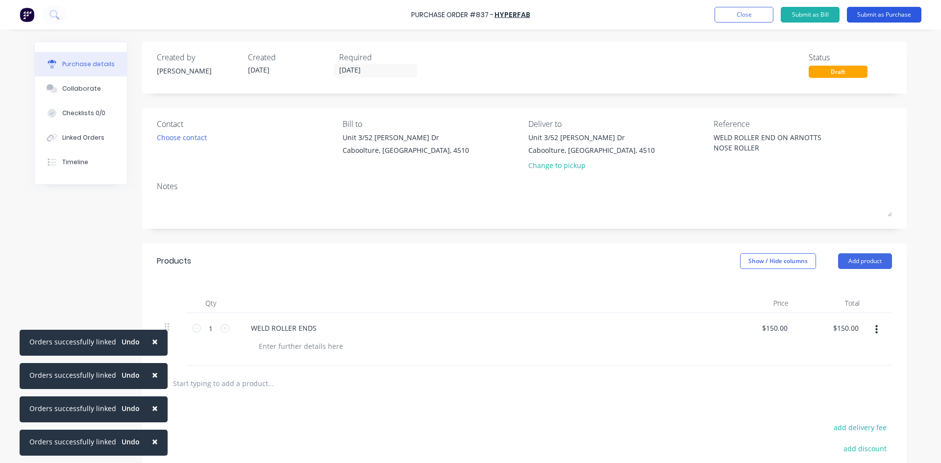
click at [868, 15] on button "Submit as Purchase" at bounding box center [884, 15] width 75 height 16
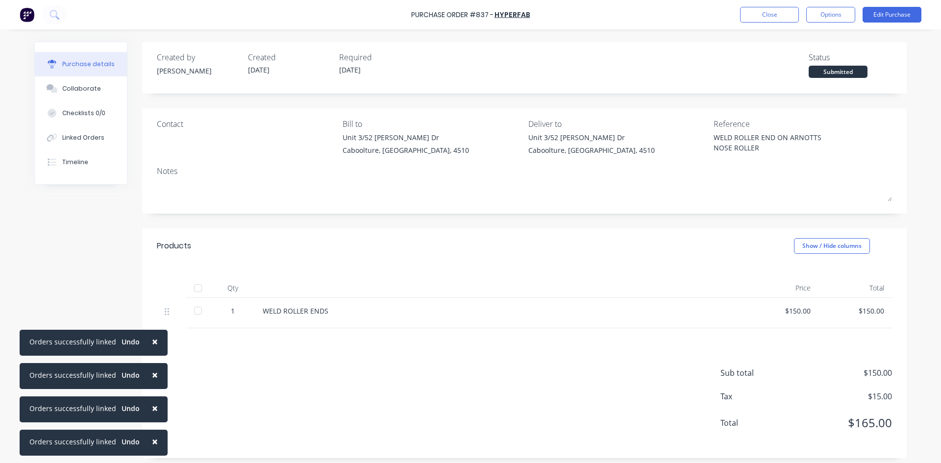
click at [191, 287] on div at bounding box center [198, 288] width 20 height 20
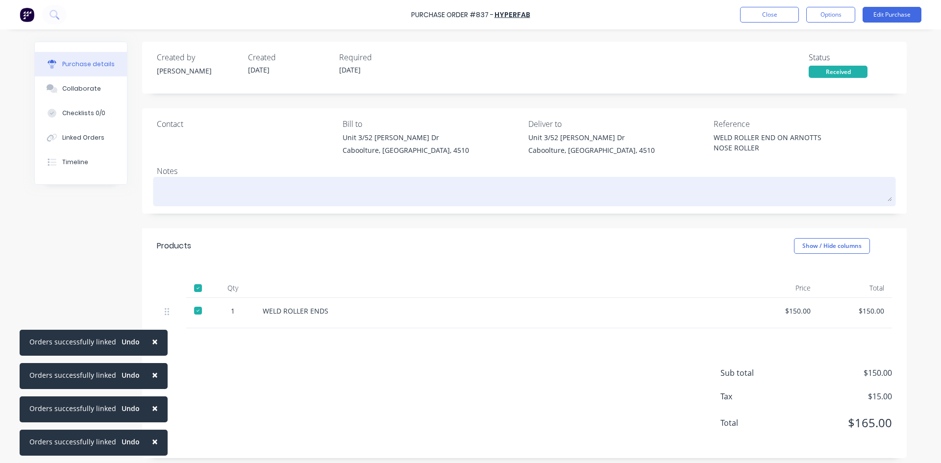
type textarea "x"
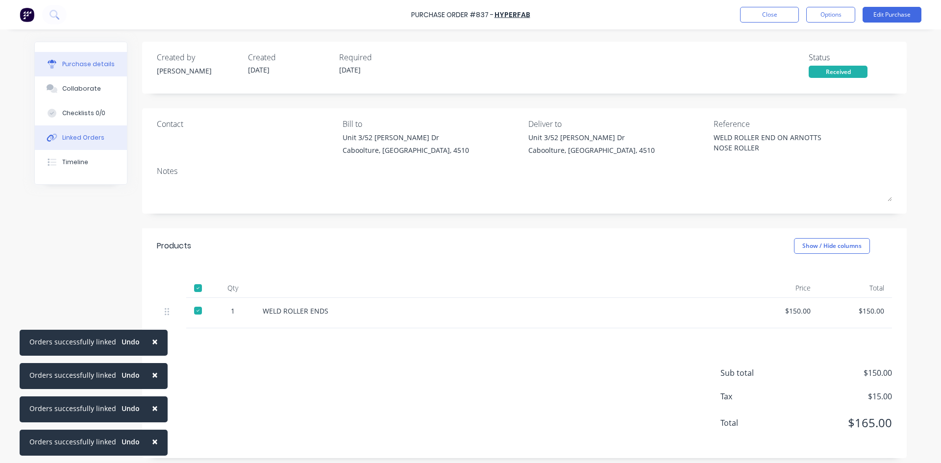
click at [83, 132] on button "Linked Orders" at bounding box center [81, 137] width 92 height 25
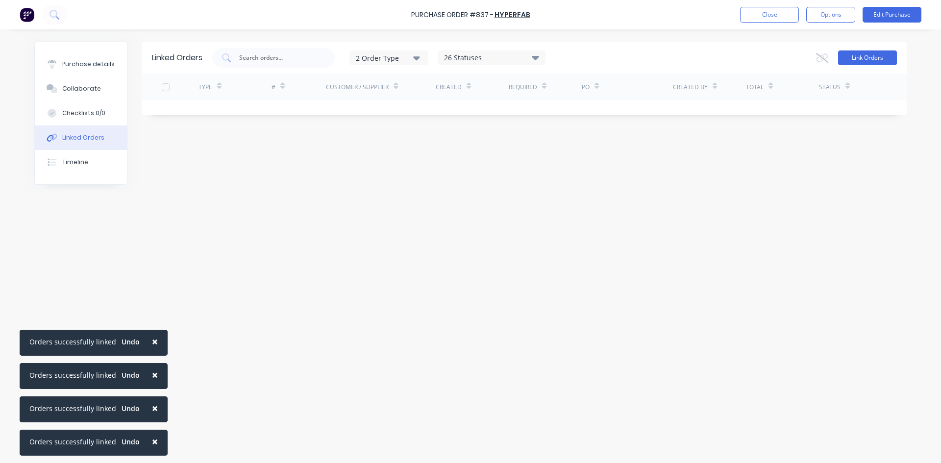
click at [855, 57] on button "Link Orders" at bounding box center [867, 57] width 59 height 15
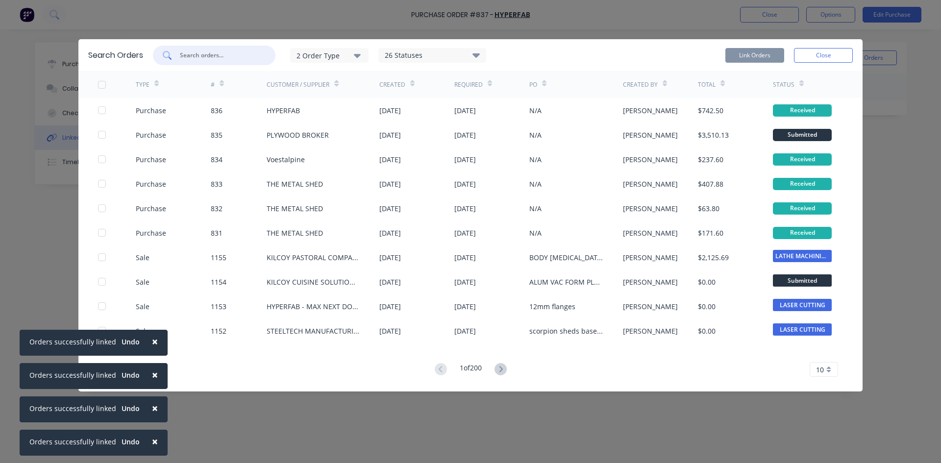
click at [215, 54] on input "text" at bounding box center [219, 55] width 81 height 10
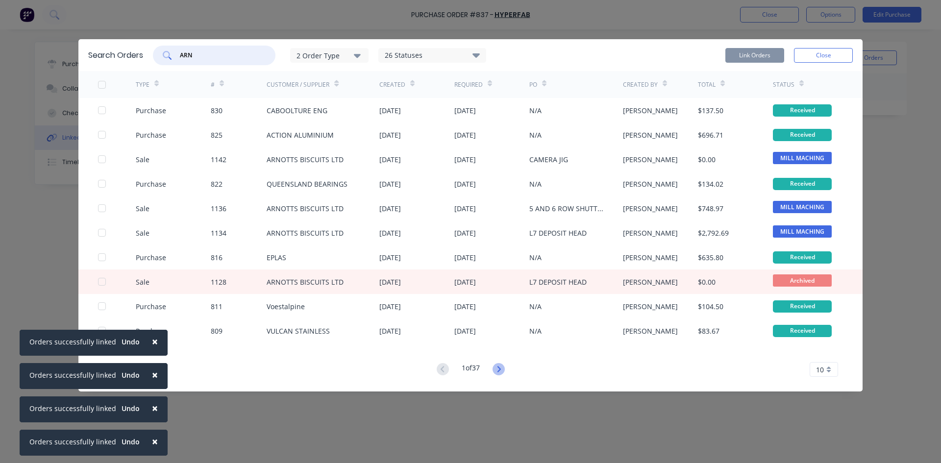
type input "ARN"
click at [500, 369] on icon at bounding box center [499, 369] width 12 height 12
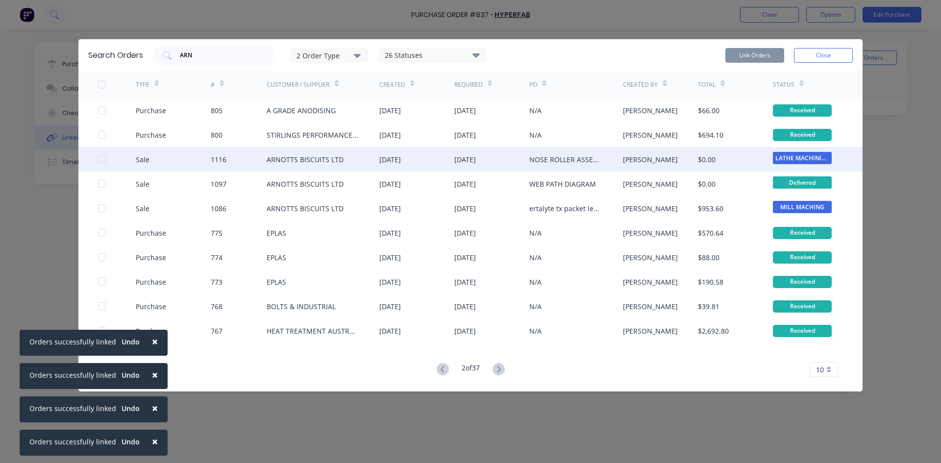
click at [103, 161] on div at bounding box center [102, 160] width 20 height 20
click at [772, 59] on button "Link Orders" at bounding box center [755, 55] width 59 height 15
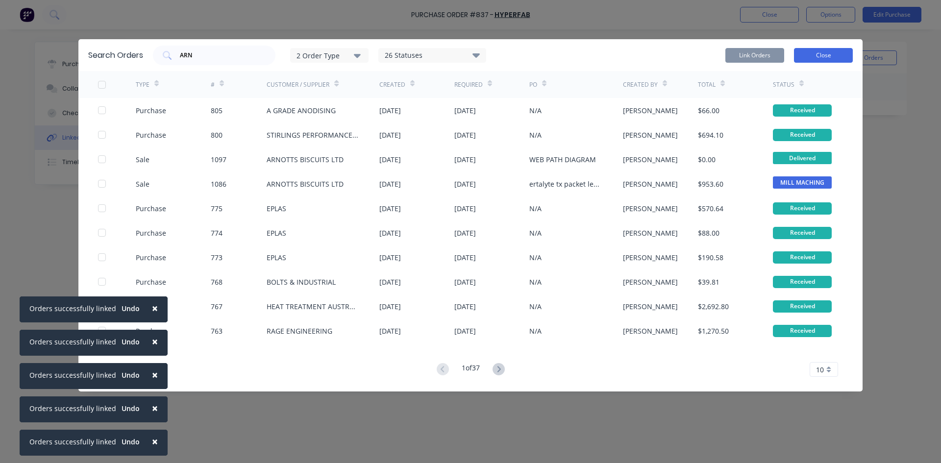
click at [813, 60] on button "Close" at bounding box center [823, 55] width 59 height 15
